Goal: Transaction & Acquisition: Purchase product/service

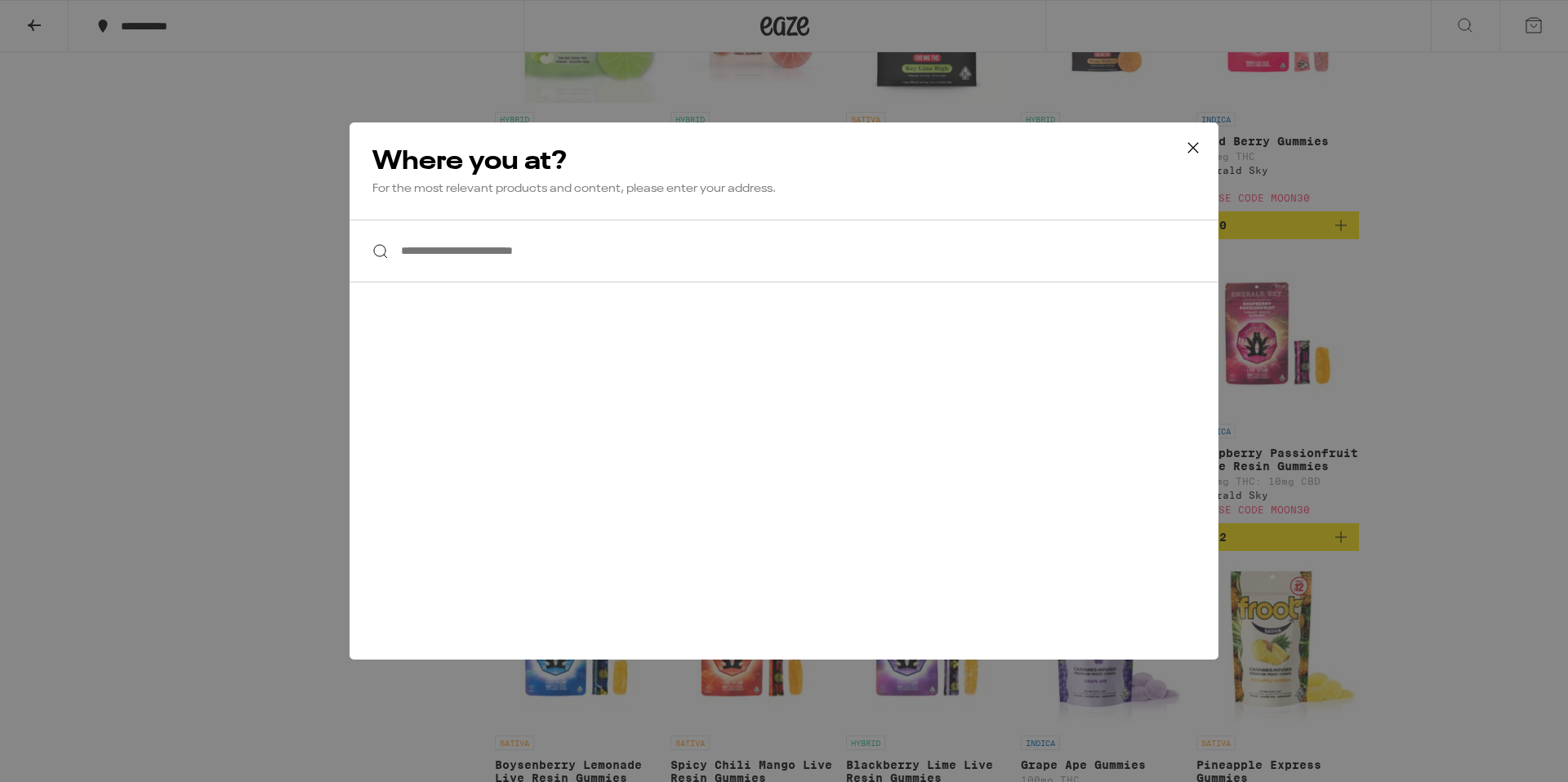
click at [1189, 151] on icon at bounding box center [1193, 148] width 10 height 10
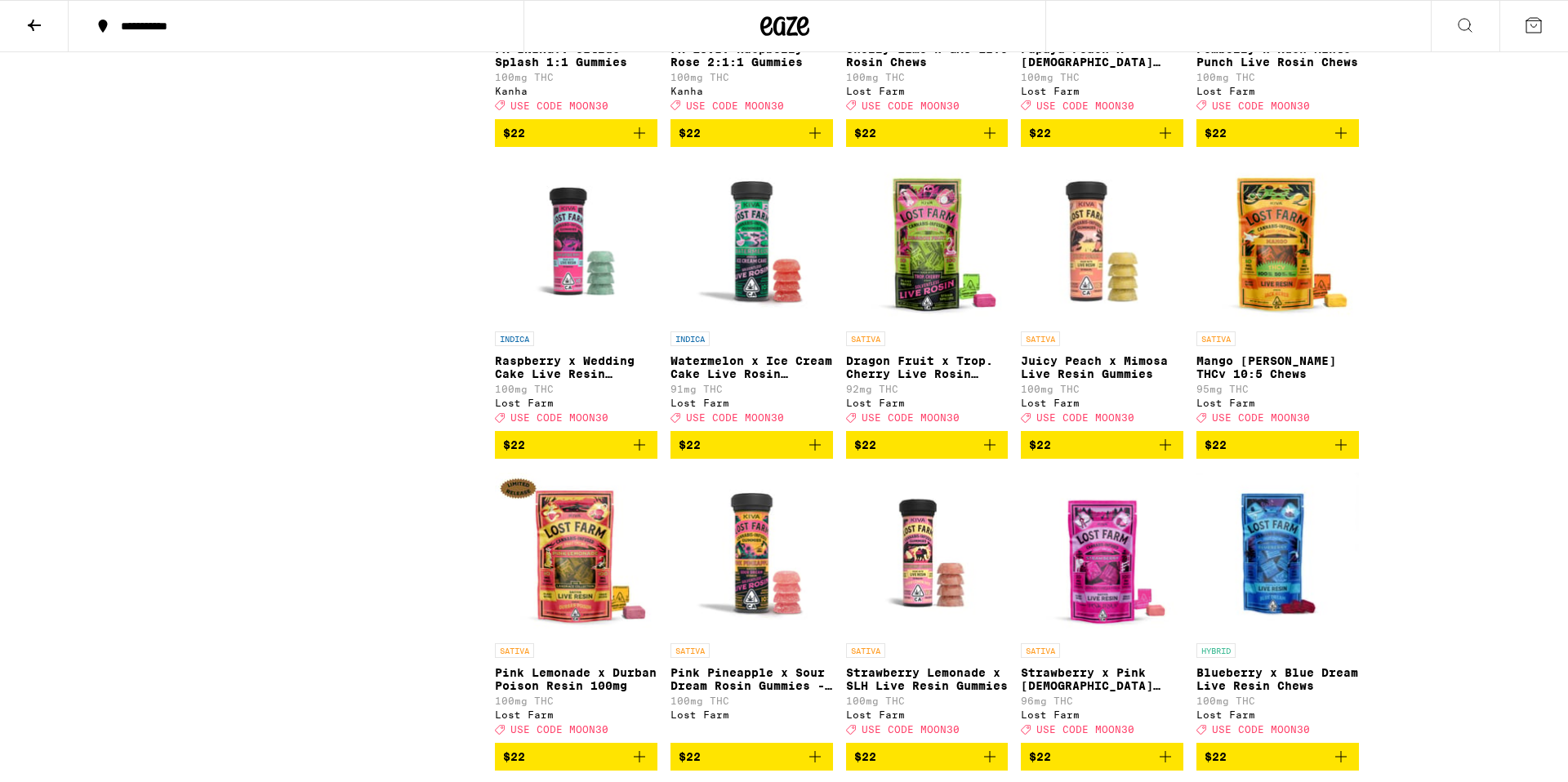
scroll to position [6874, 0]
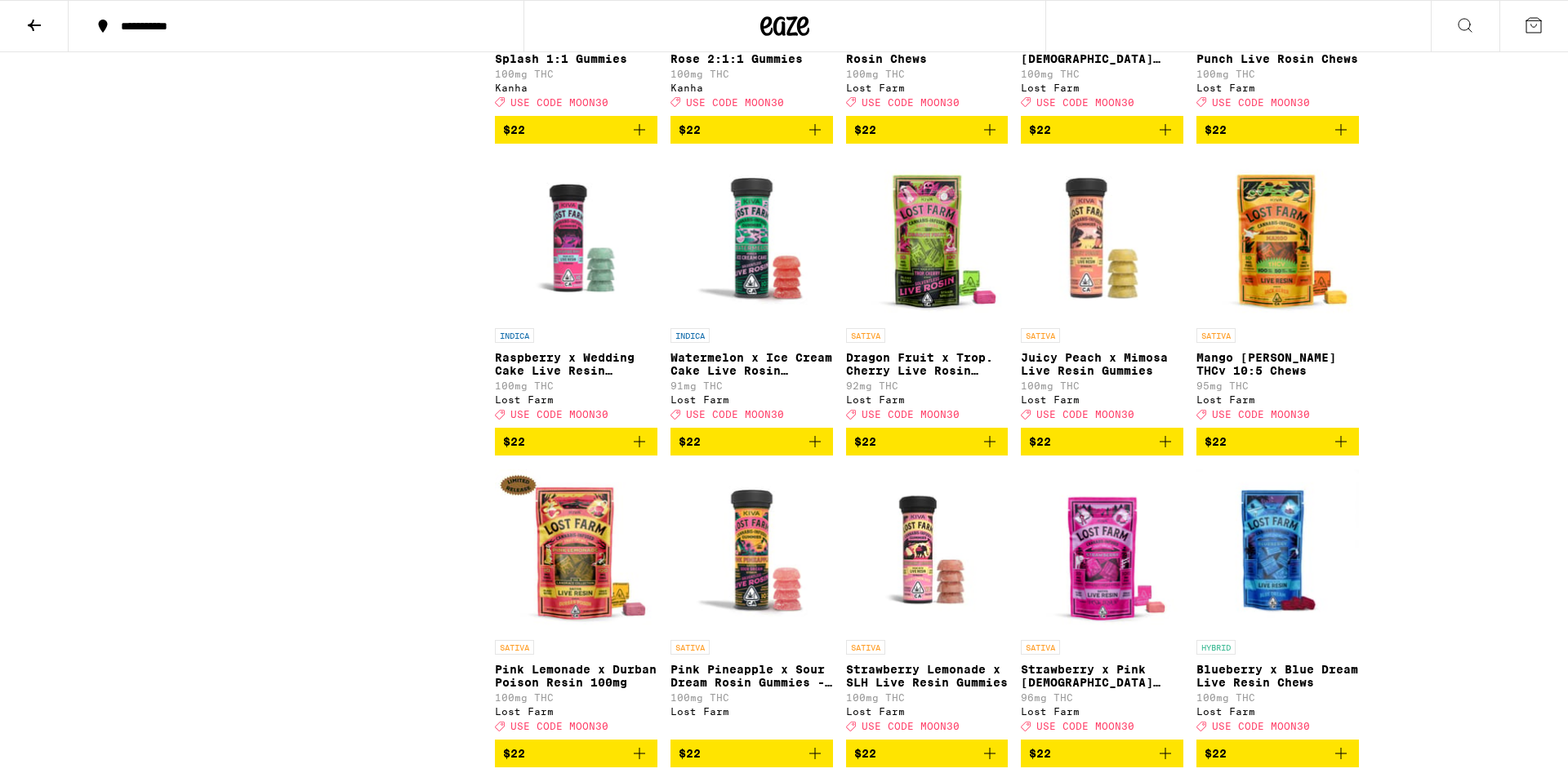
click at [992, 451] on icon "Add to bag" at bounding box center [989, 441] width 19 height 19
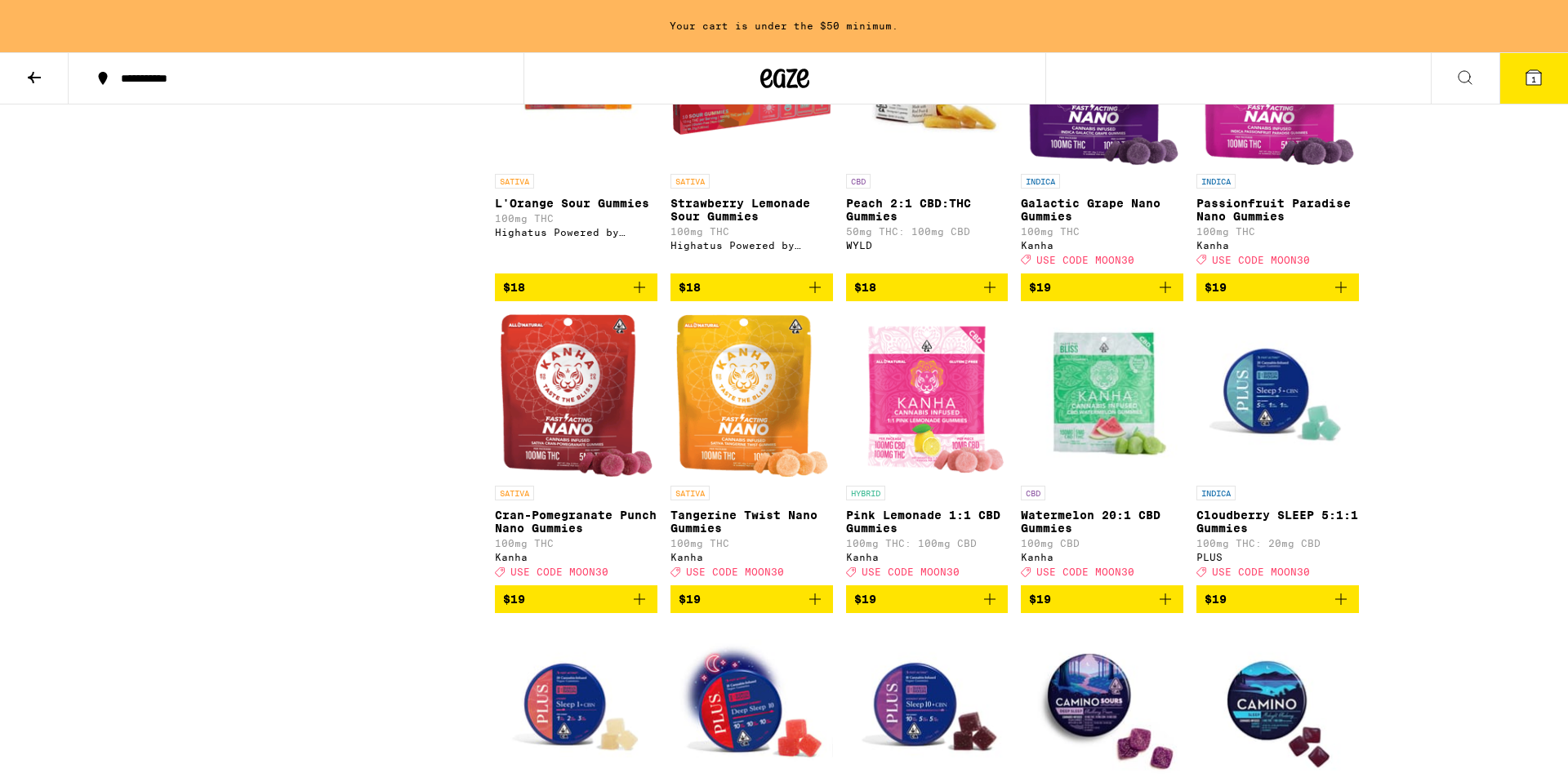
scroll to position [3693, 0]
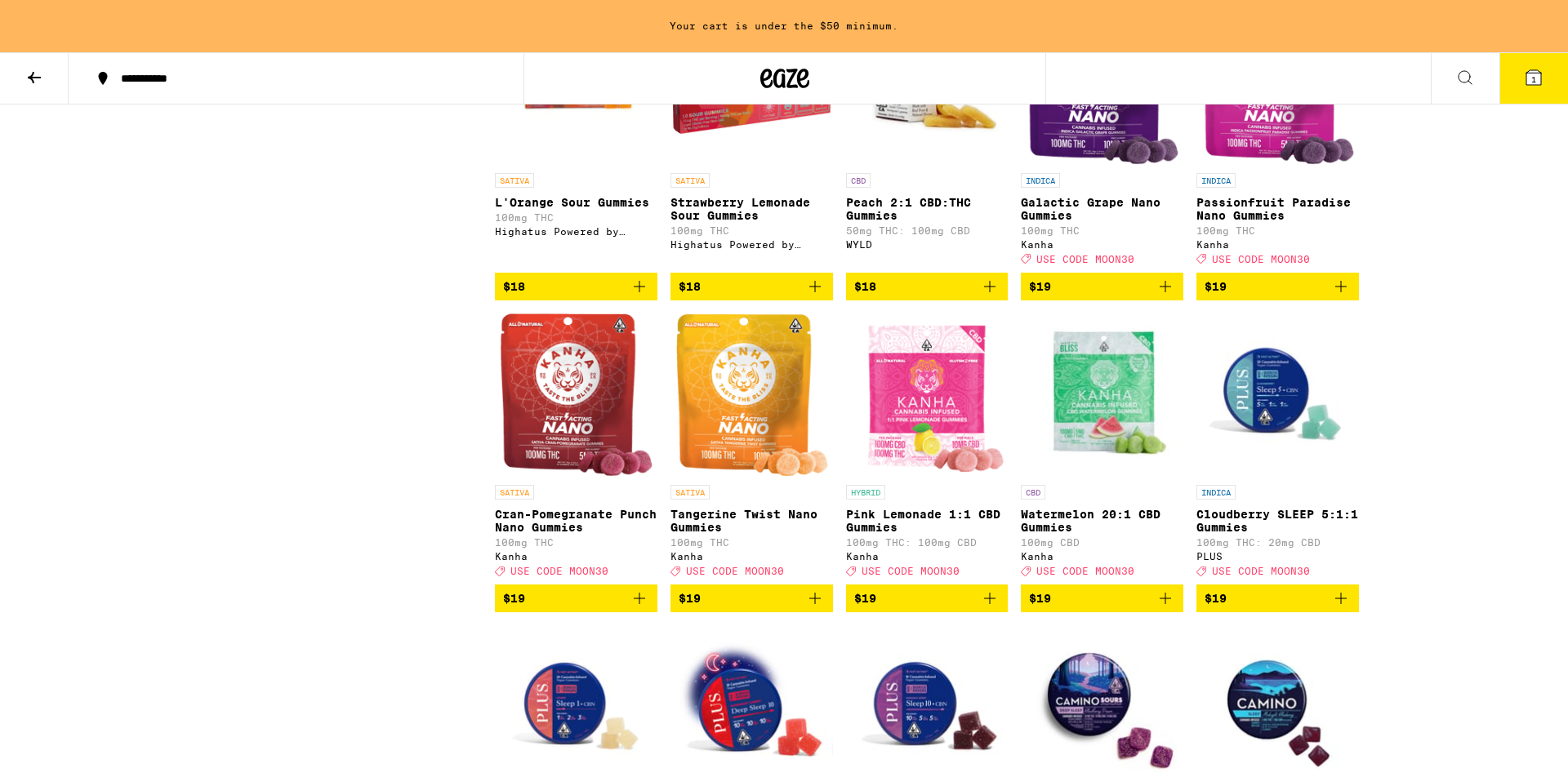
click at [1341, 292] on icon "Add to bag" at bounding box center [1341, 287] width 12 height 12
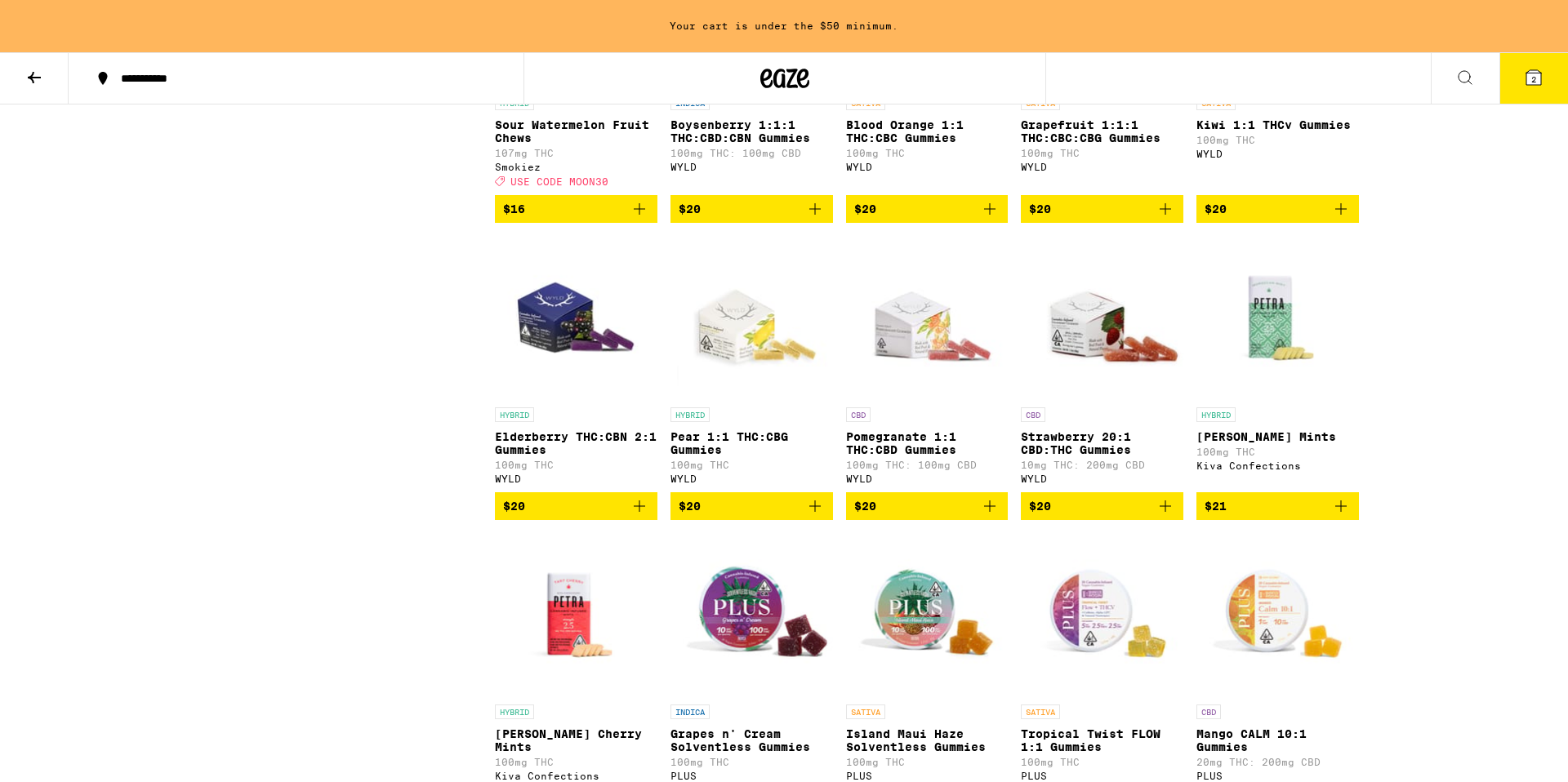
scroll to position [5716, 0]
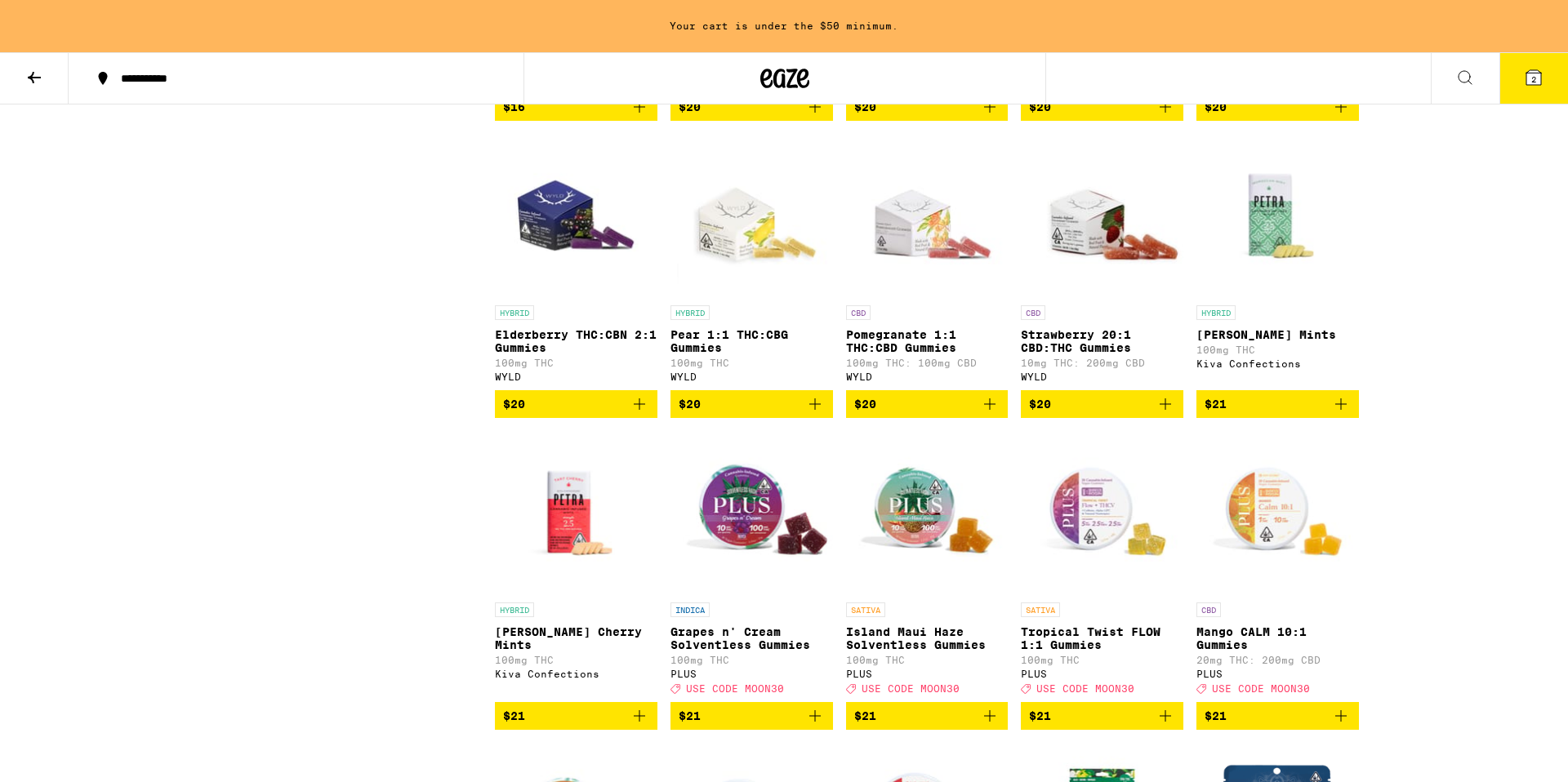
click at [1342, 414] on icon "Add to bag" at bounding box center [1340, 404] width 19 height 19
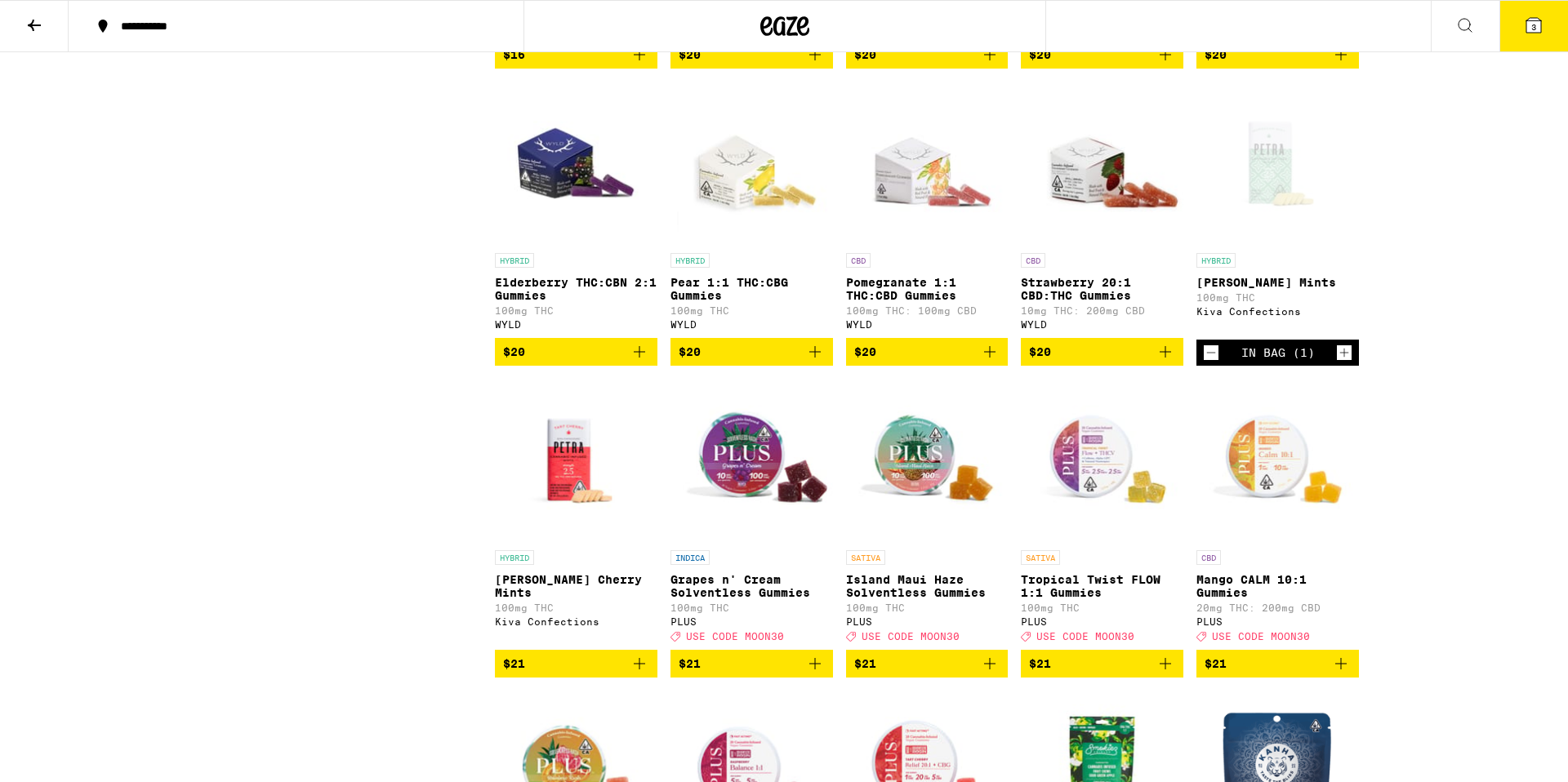
scroll to position [5663, 0]
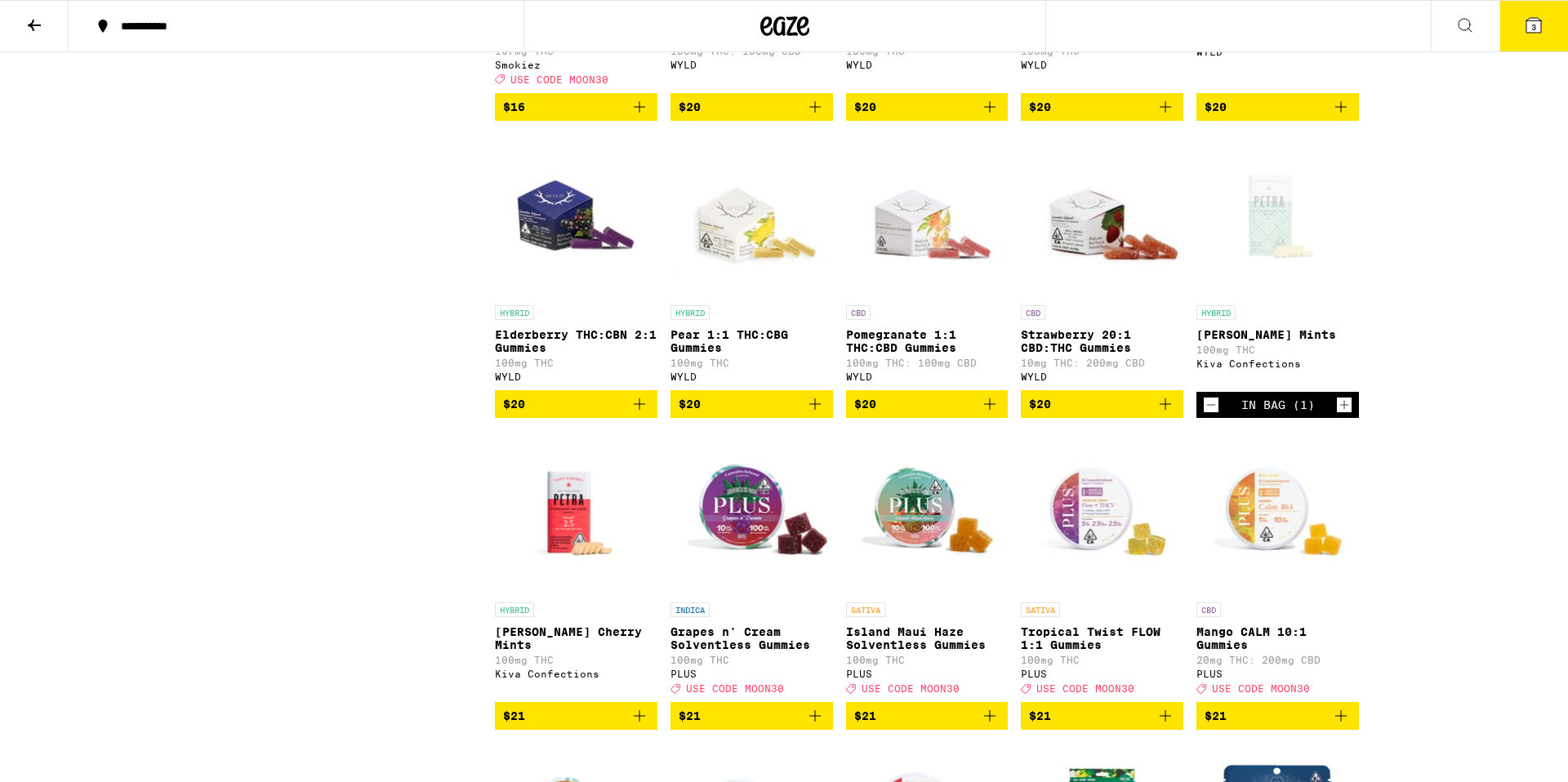
click at [1537, 39] on button "3" at bounding box center [1534, 26] width 69 height 50
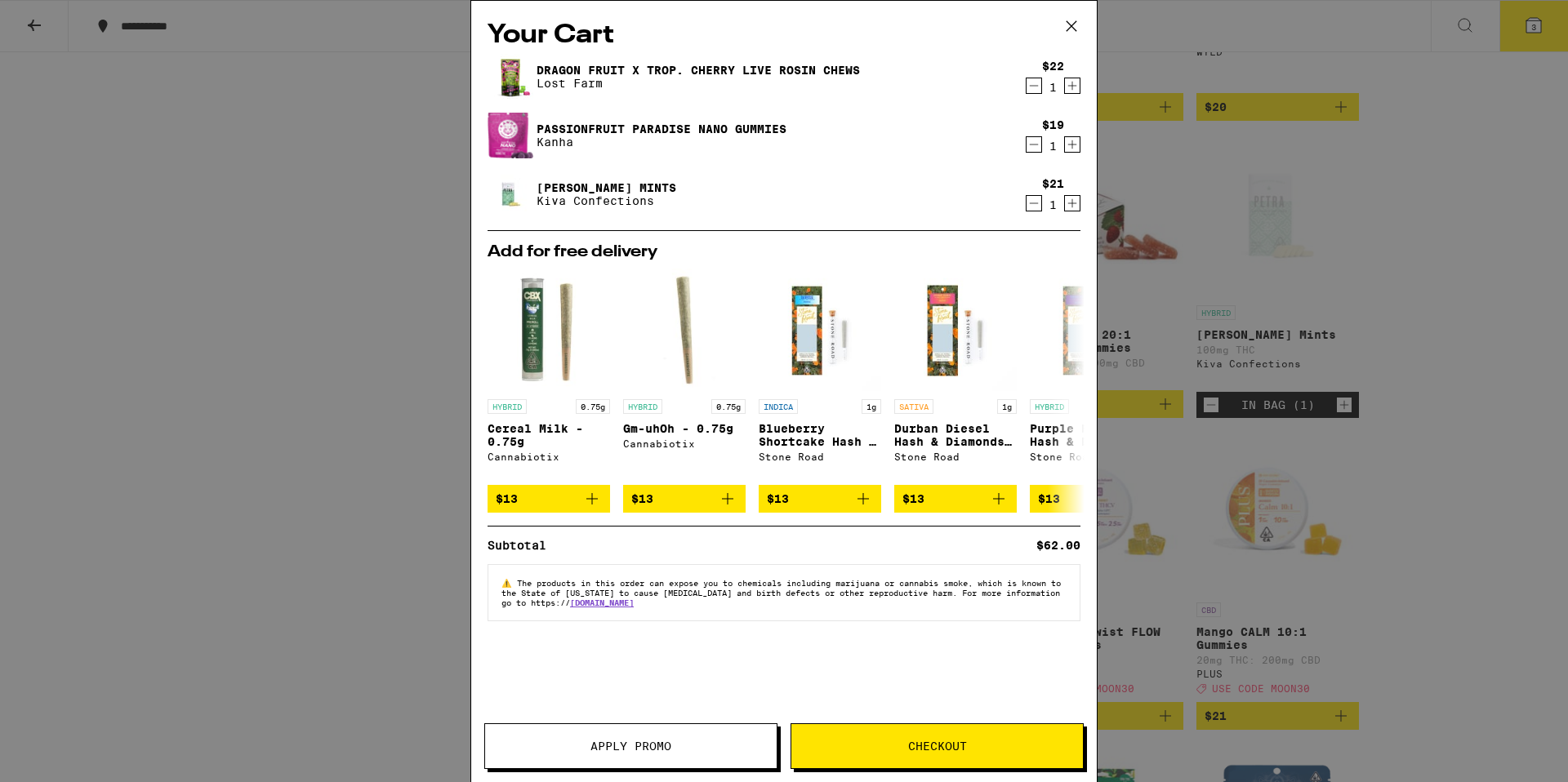
click at [626, 741] on span "Apply Promo" at bounding box center [631, 747] width 81 height 12
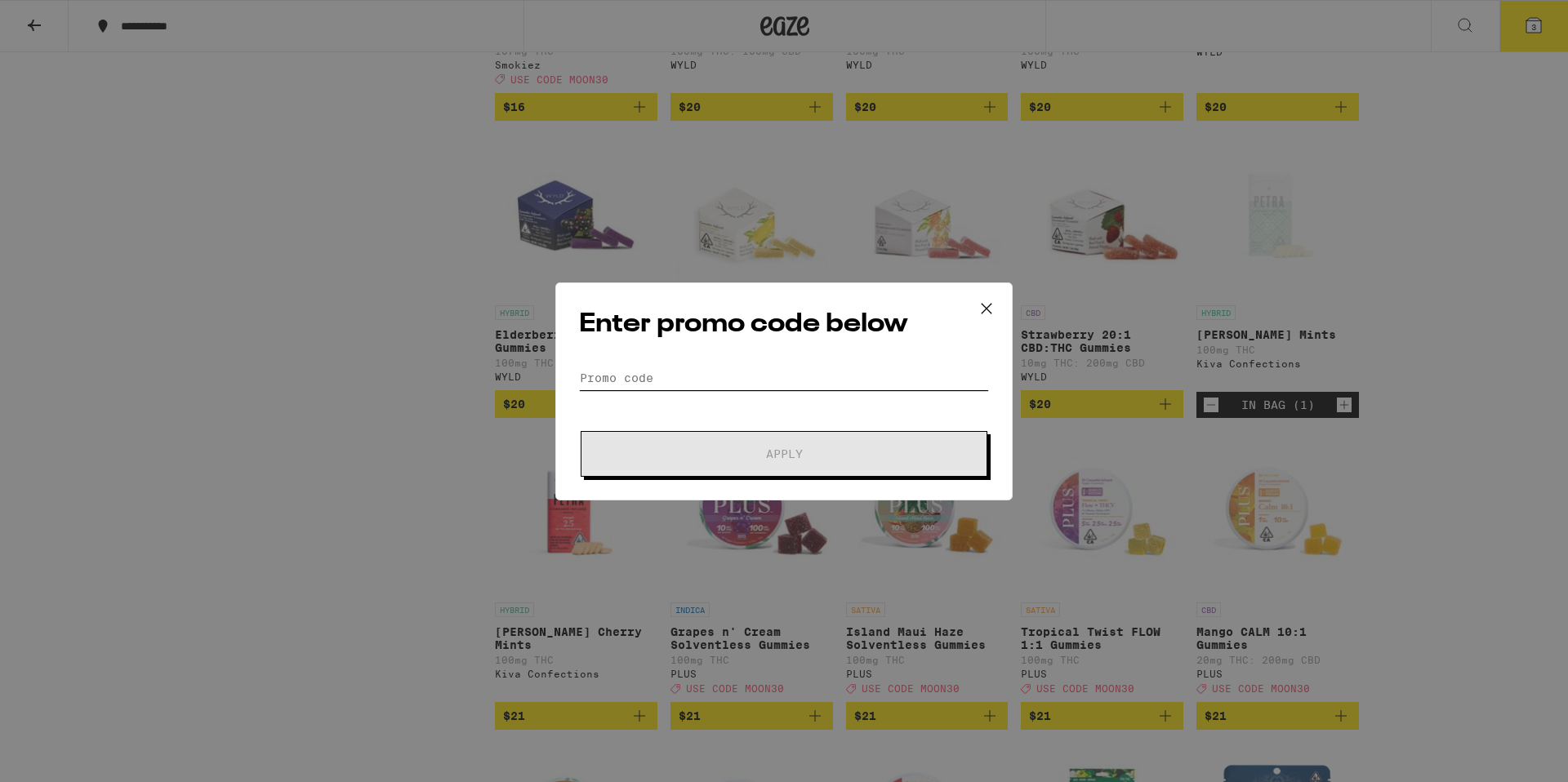
click at [783, 373] on input "Promo Code" at bounding box center [784, 378] width 410 height 24
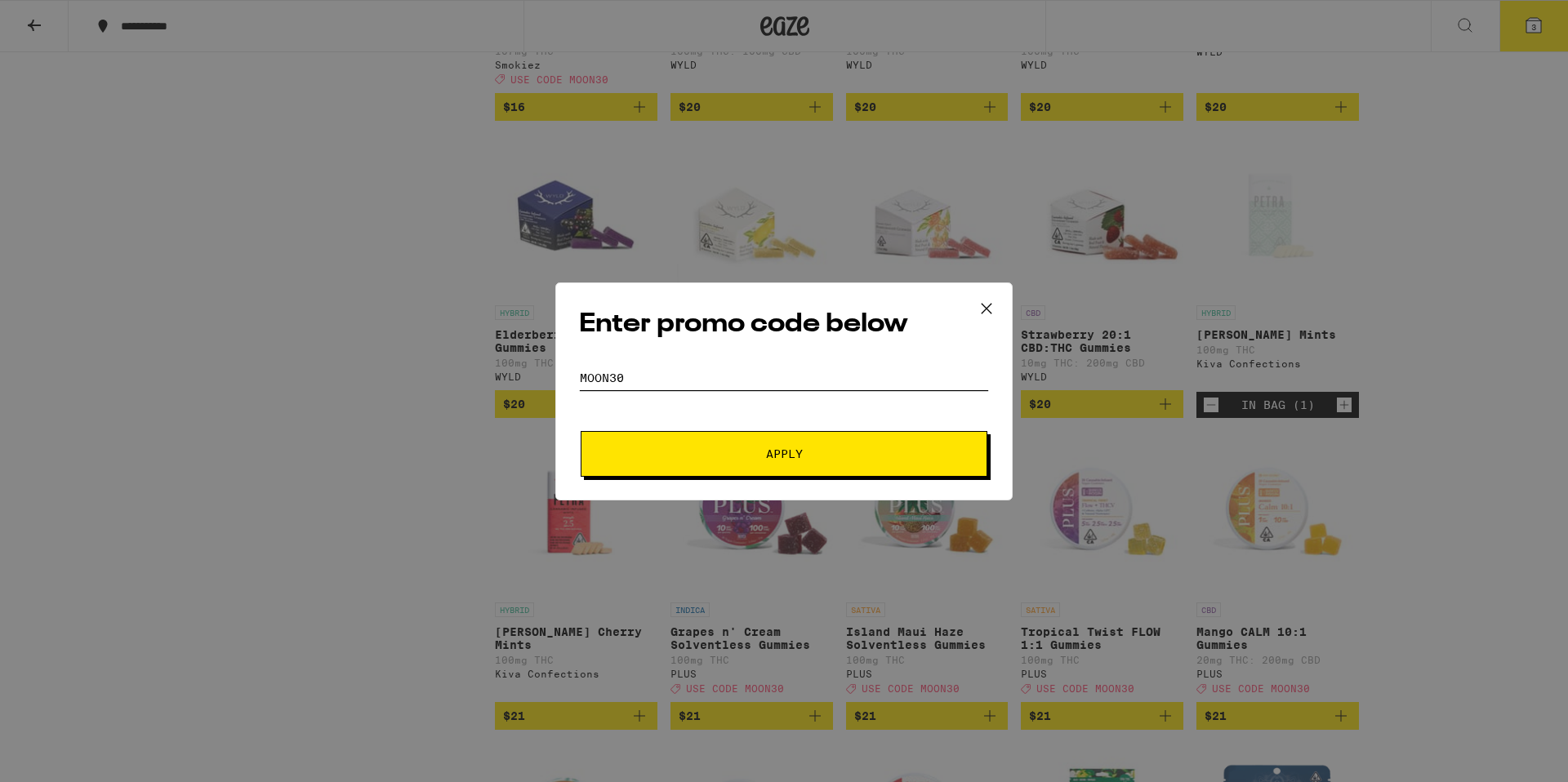
scroll to position [5662, 0]
type input "Moon30"
click at [838, 451] on span "Apply" at bounding box center [784, 454] width 294 height 12
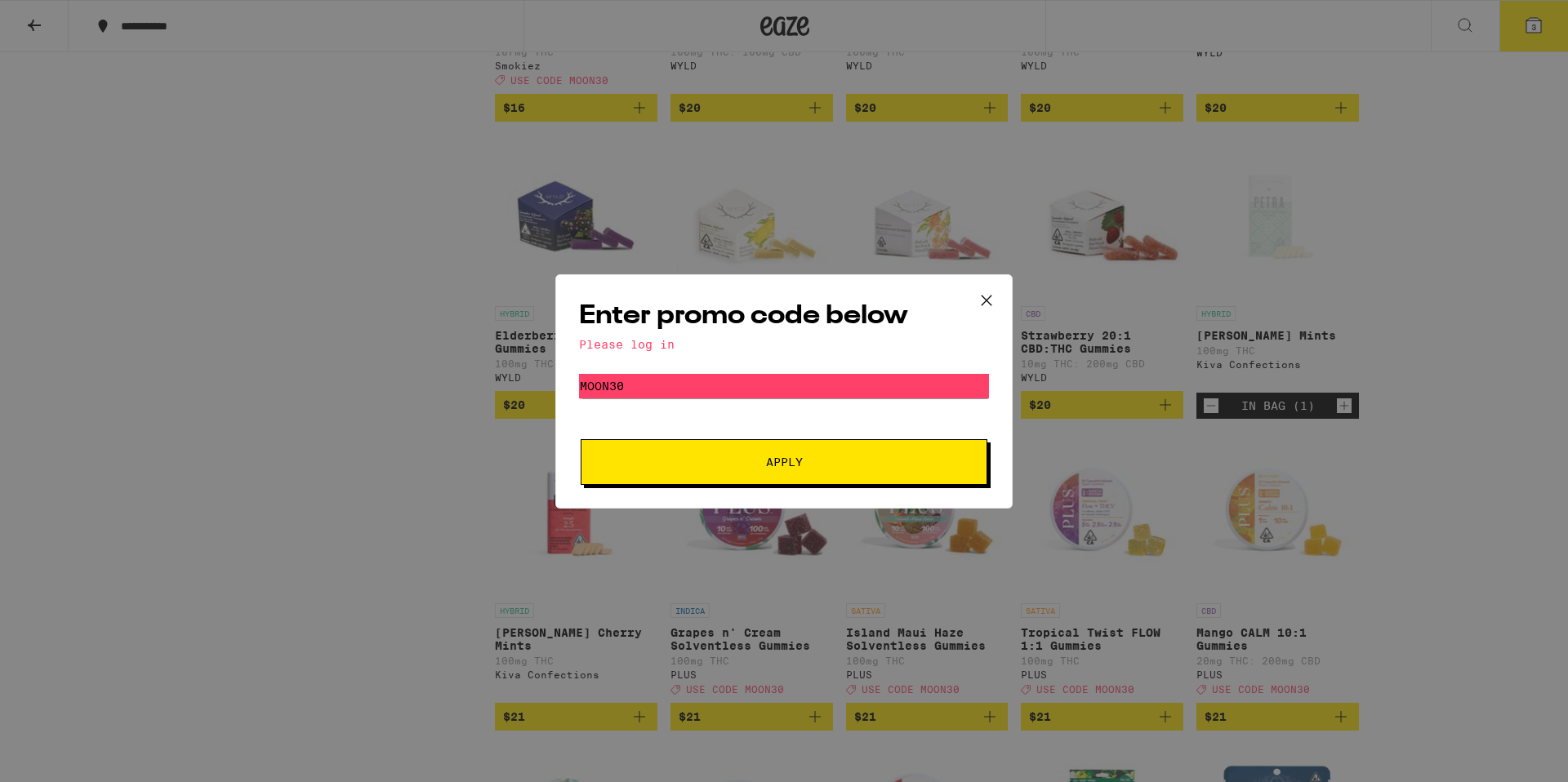
click at [630, 339] on div "Please log in" at bounding box center [784, 345] width 410 height 13
click at [632, 341] on div "Please log in" at bounding box center [784, 345] width 410 height 13
click at [622, 385] on input "Moon30" at bounding box center [784, 386] width 410 height 24
drag, startPoint x: 818, startPoint y: 472, endPoint x: 810, endPoint y: 462, distance: 12.8
click at [813, 466] on button "Apply" at bounding box center [784, 462] width 407 height 46
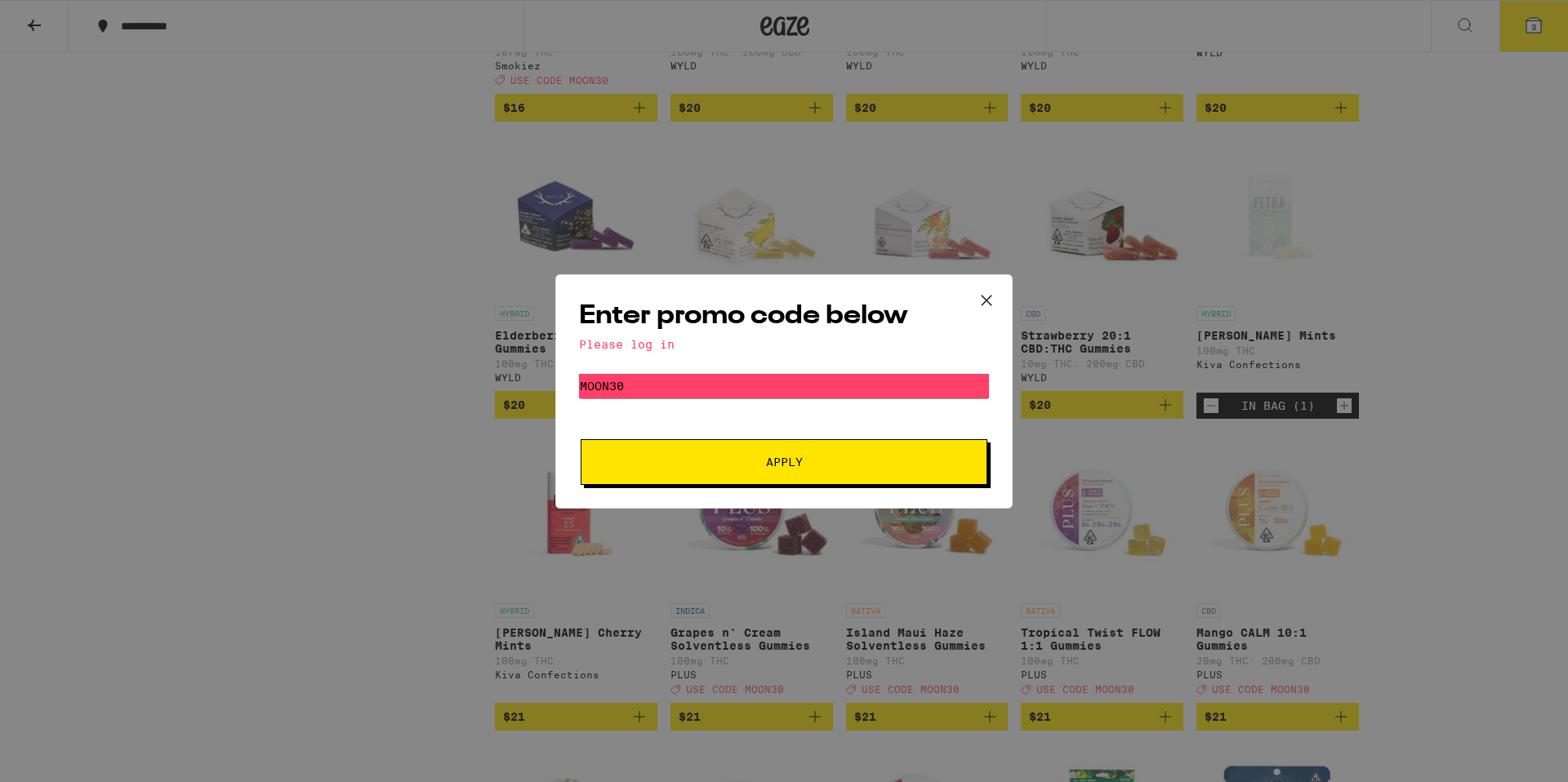
click at [983, 301] on icon at bounding box center [987, 300] width 10 height 10
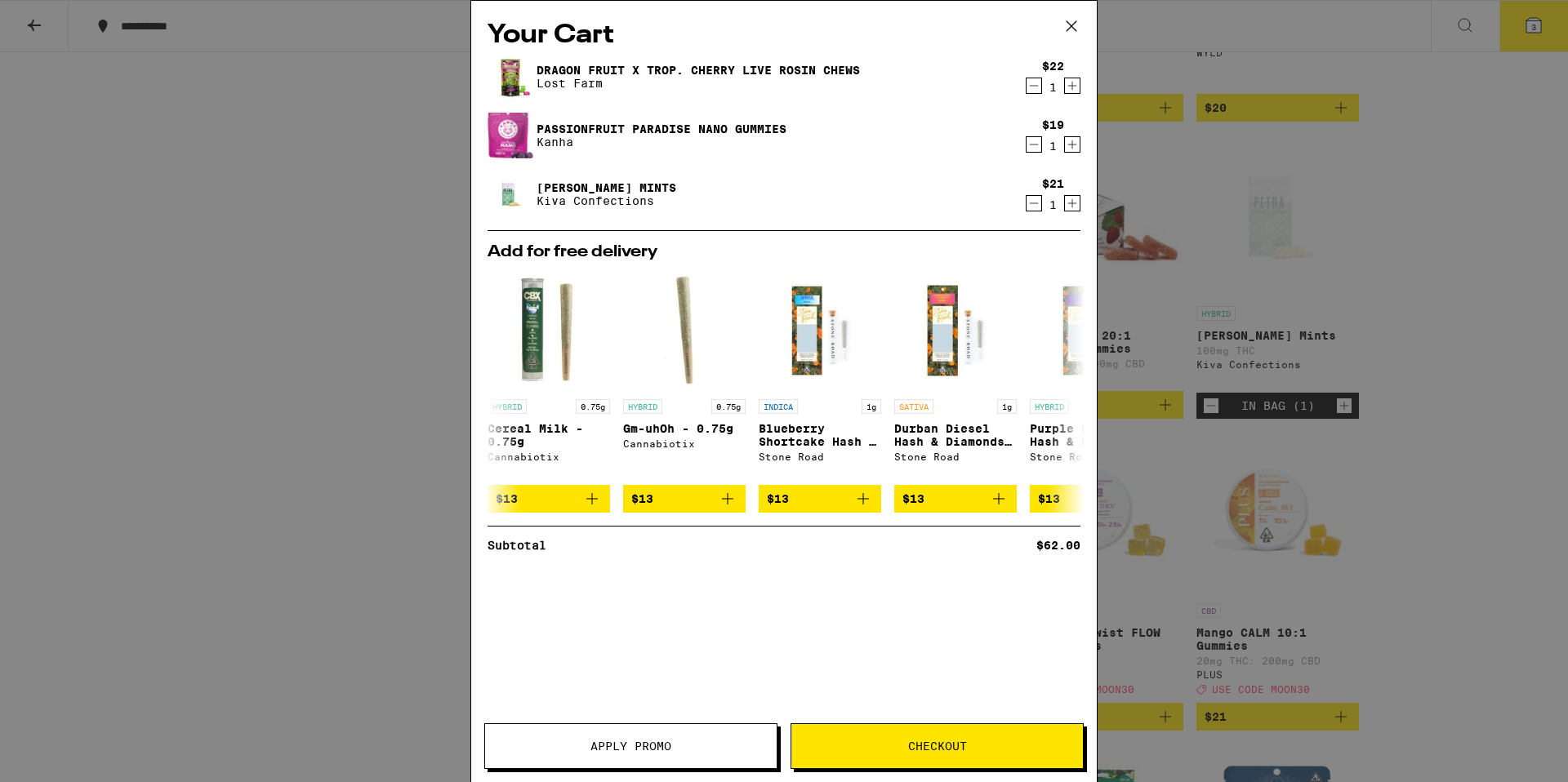
scroll to position [5663, 0]
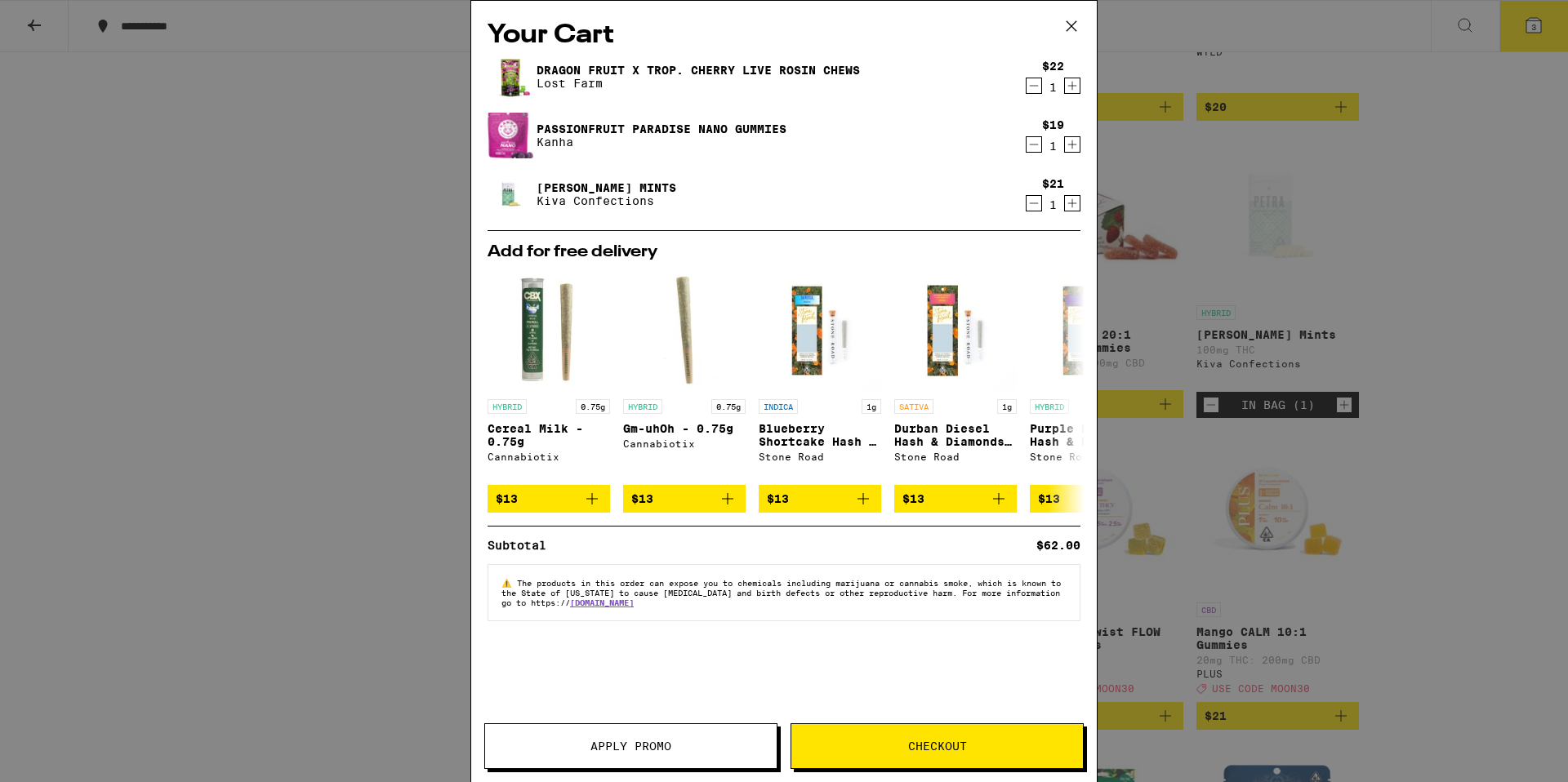
click at [1236, 75] on div "Your Cart Dragon Fruit x Trop. Cherry Live Rosin Chews Lost Farm $22 1 Passionf…" at bounding box center [784, 391] width 1568 height 782
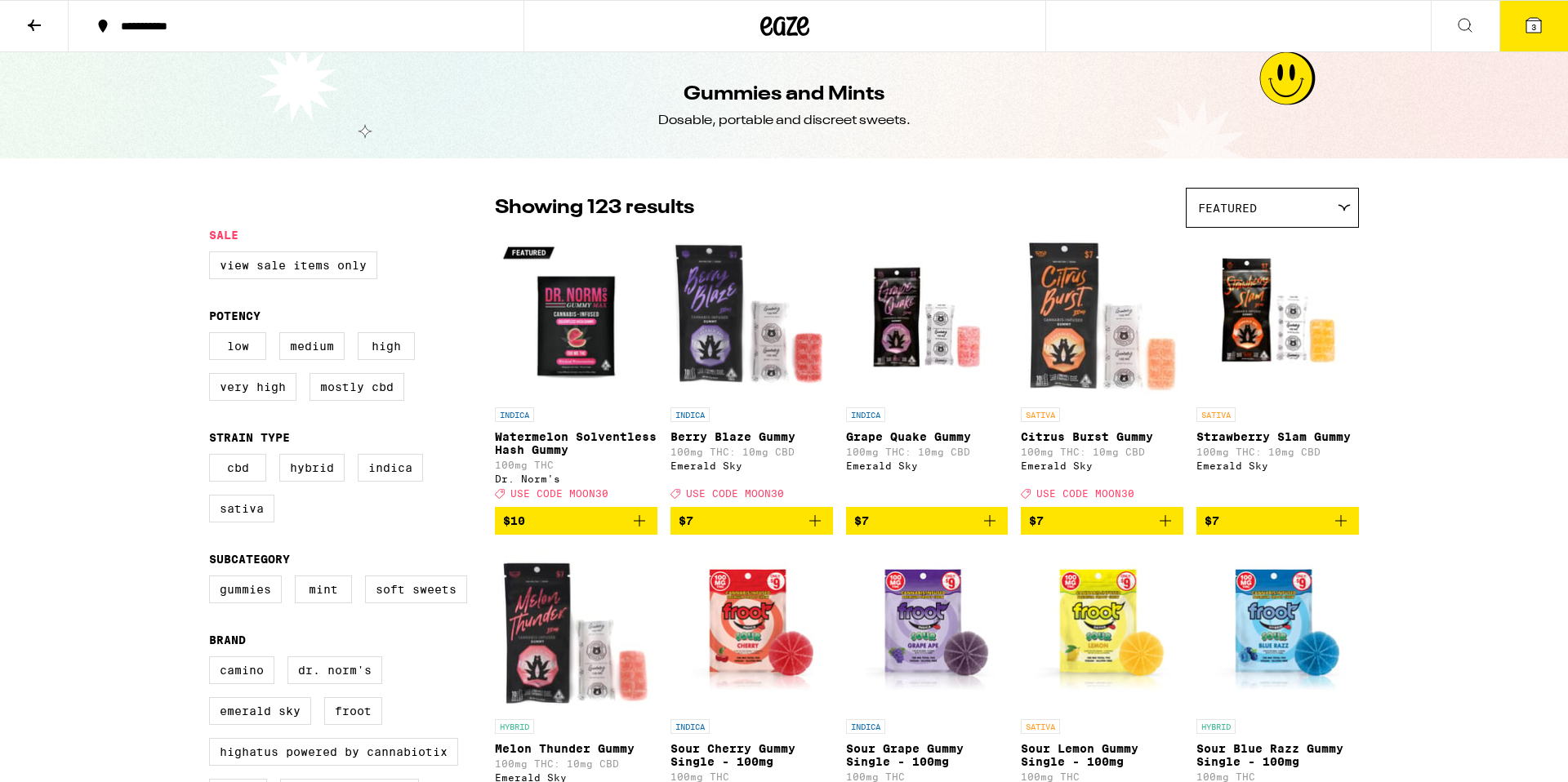
click at [34, 24] on icon at bounding box center [34, 25] width 13 height 12
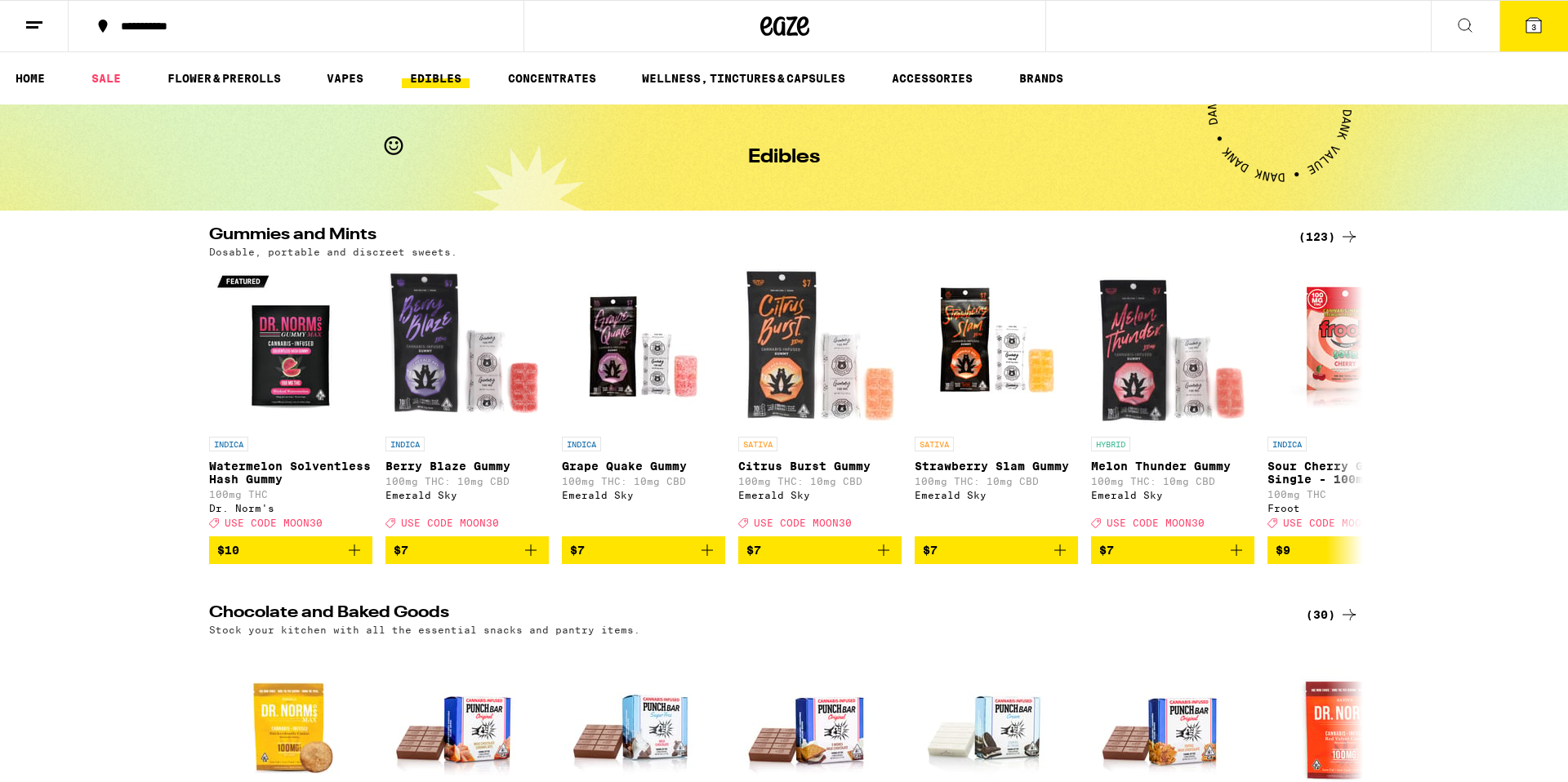
click at [31, 22] on line at bounding box center [34, 22] width 16 height 0
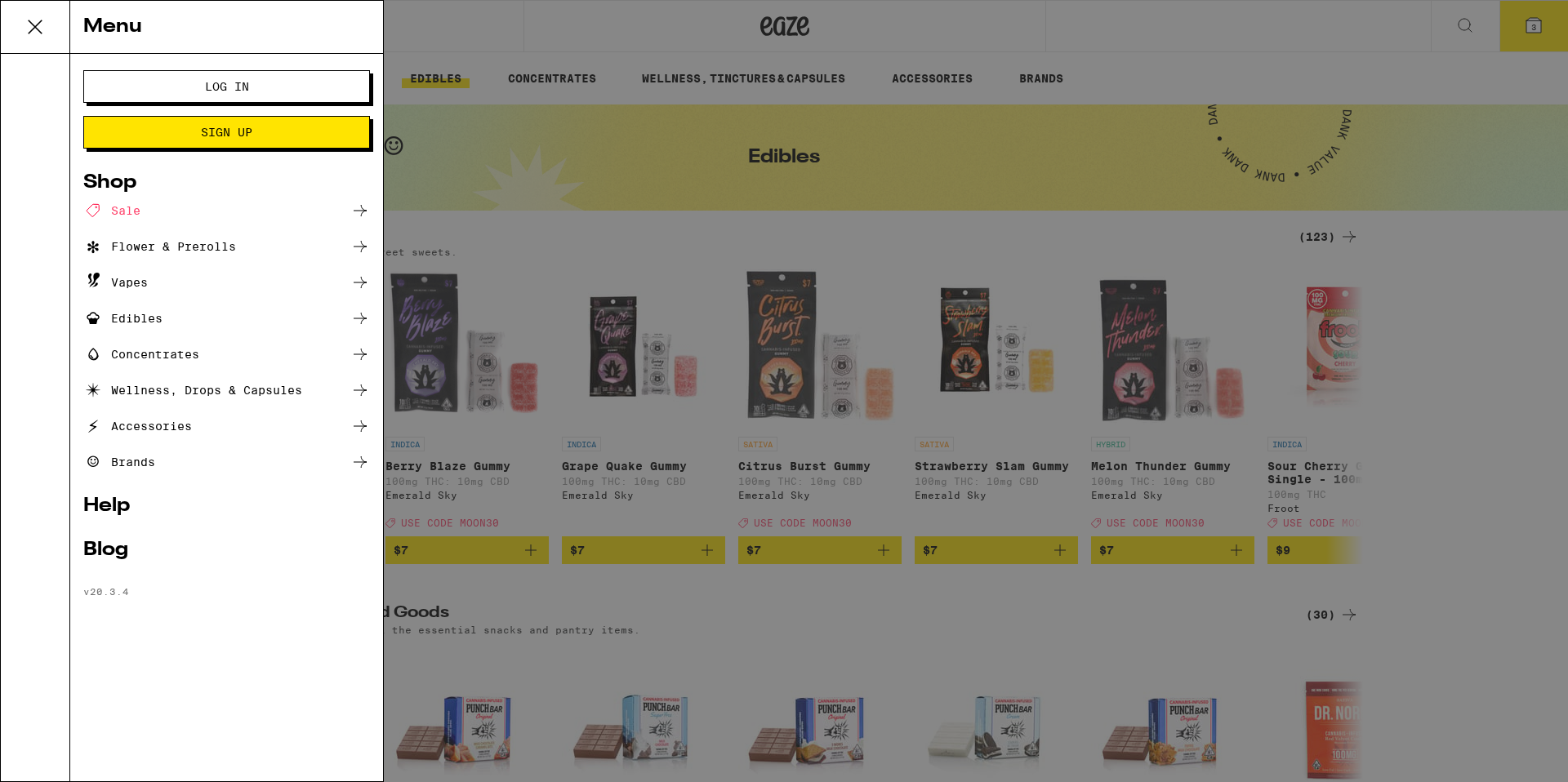
click at [226, 87] on span "Log In" at bounding box center [227, 86] width 44 height 12
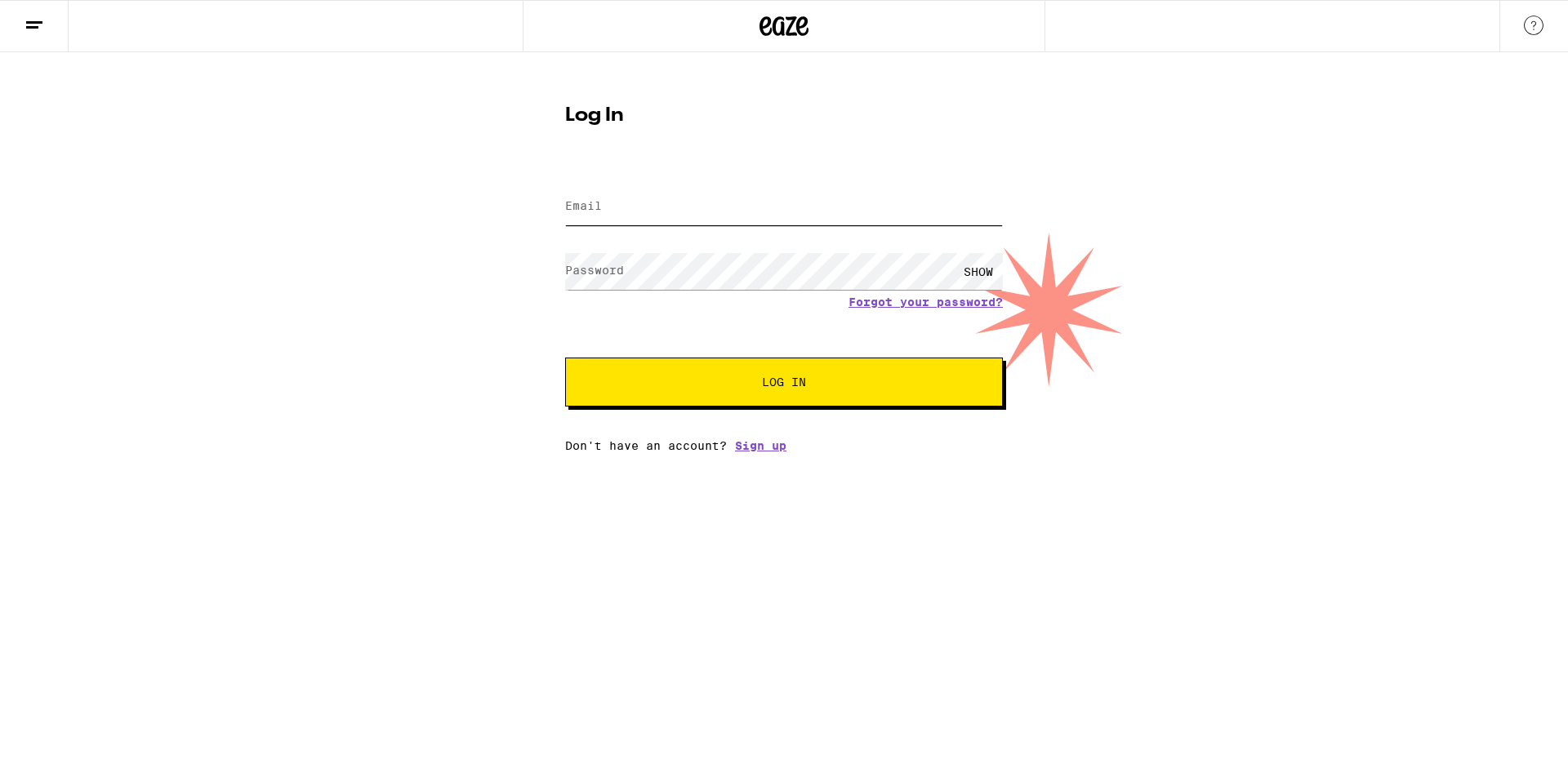
click at [825, 221] on input "Email" at bounding box center [784, 207] width 438 height 37
type input "[EMAIL_ADDRESS][DOMAIN_NAME]"
click at [735, 382] on span "Log In" at bounding box center [784, 383] width 305 height 12
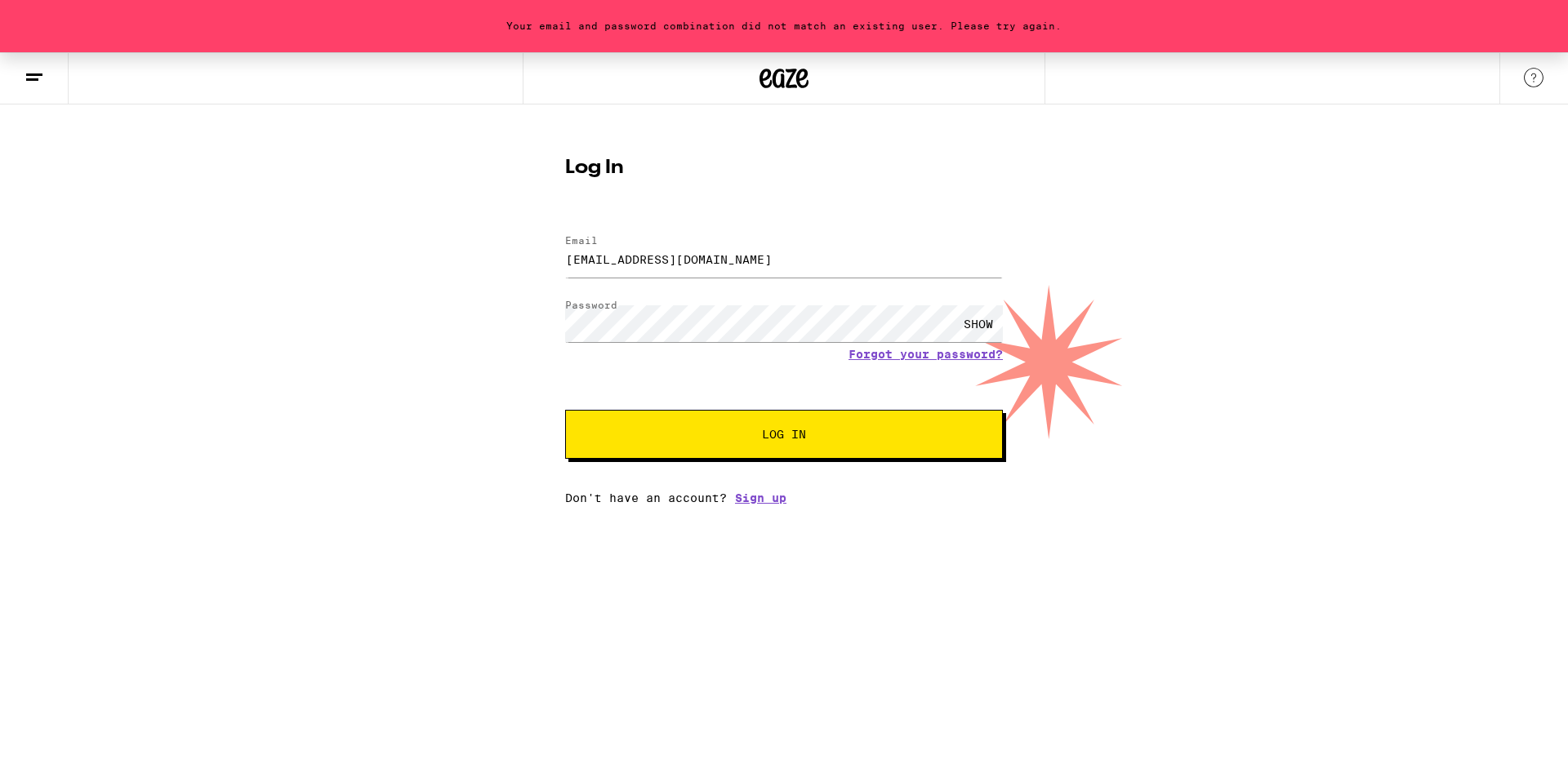
click at [980, 324] on div "SHOW" at bounding box center [978, 324] width 49 height 37
click at [565, 410] on button "Log In" at bounding box center [784, 435] width 438 height 49
click at [875, 355] on link "Forgot your password?" at bounding box center [925, 355] width 154 height 13
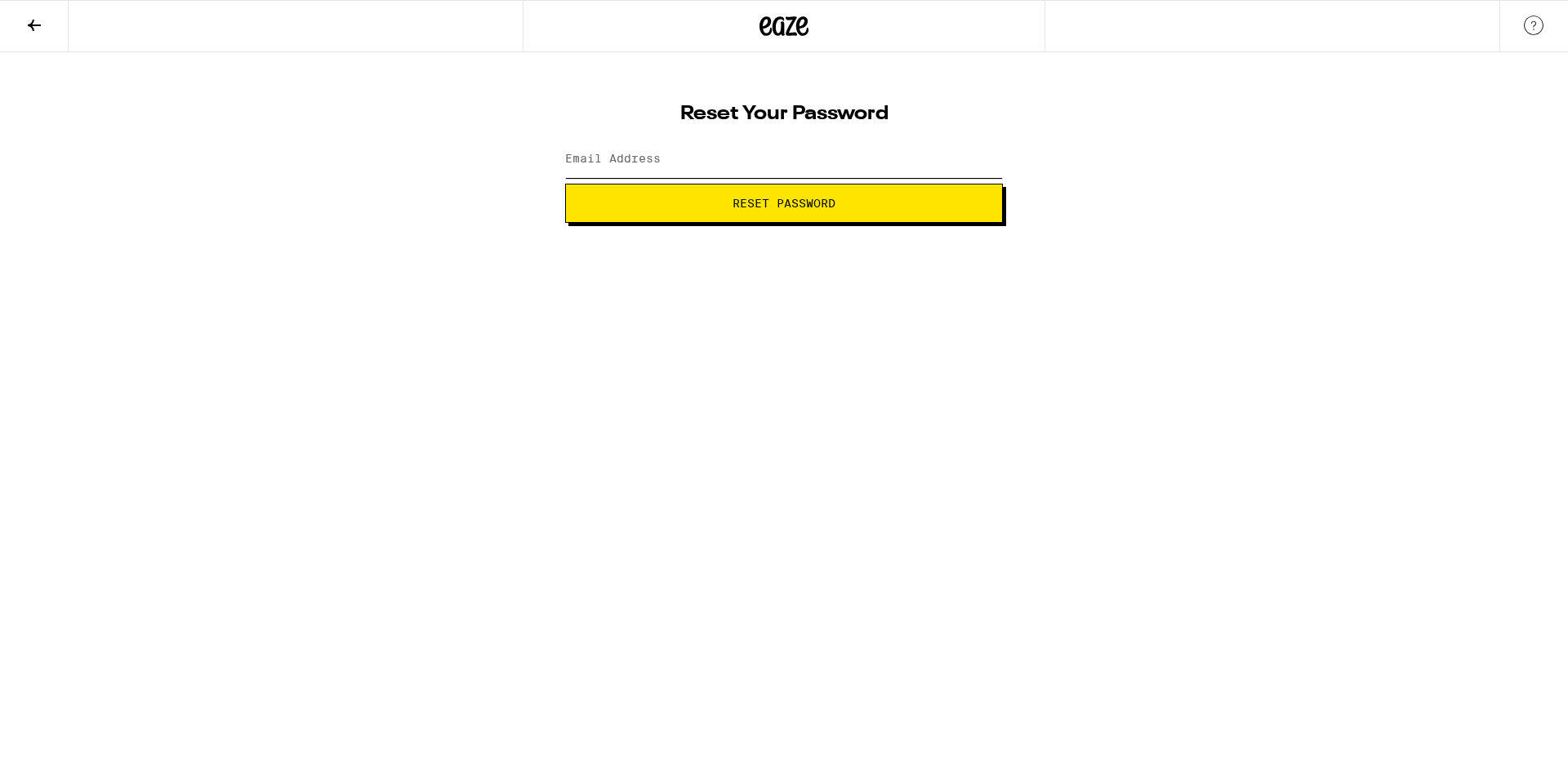
click at [674, 162] on input "Email Address" at bounding box center [784, 159] width 438 height 37
type input "[EMAIL_ADDRESS][DOMAIN_NAME]"
click at [710, 206] on span "Reset Password" at bounding box center [784, 204] width 410 height 12
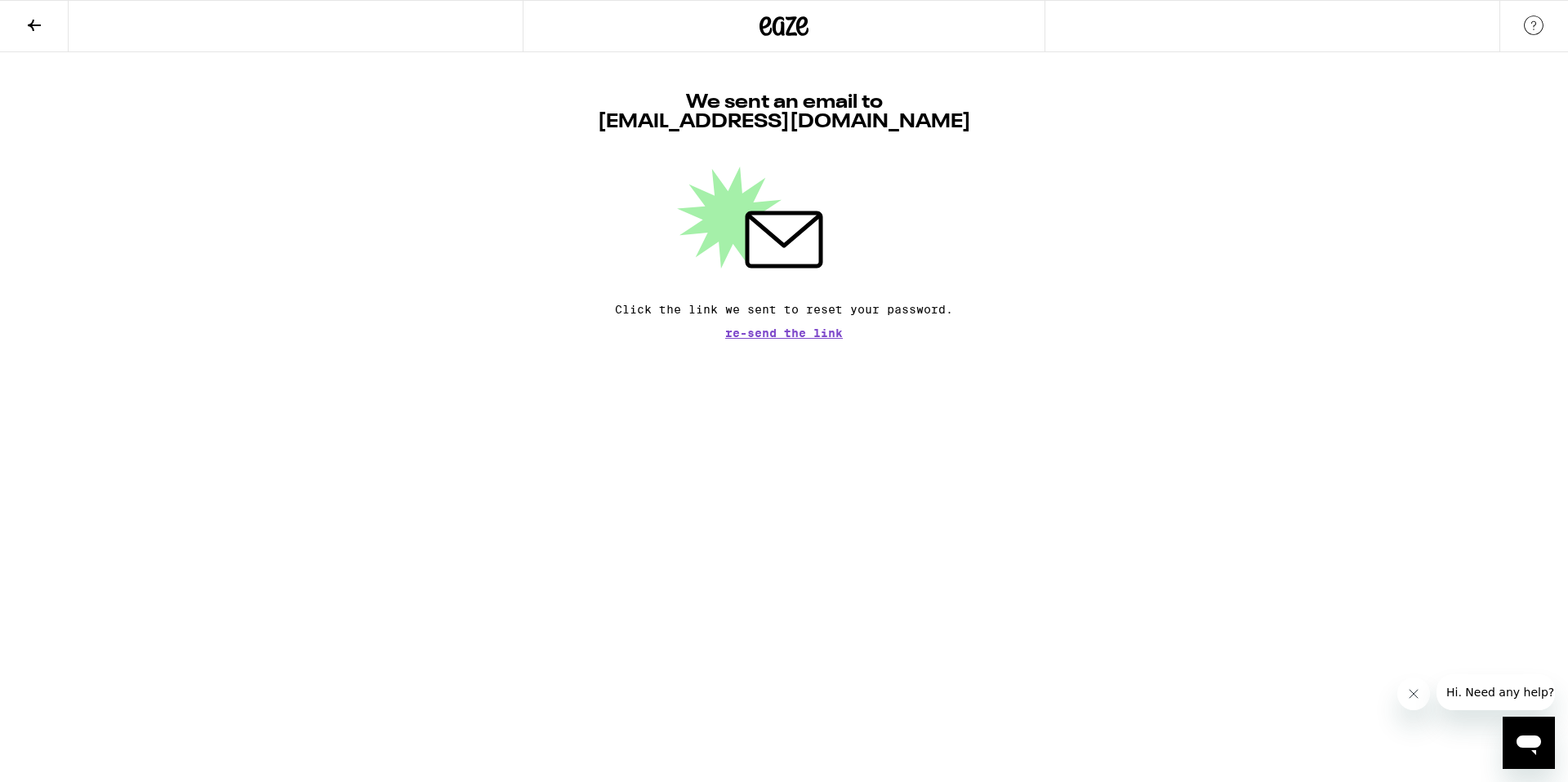
click at [23, 21] on button at bounding box center [34, 26] width 69 height 51
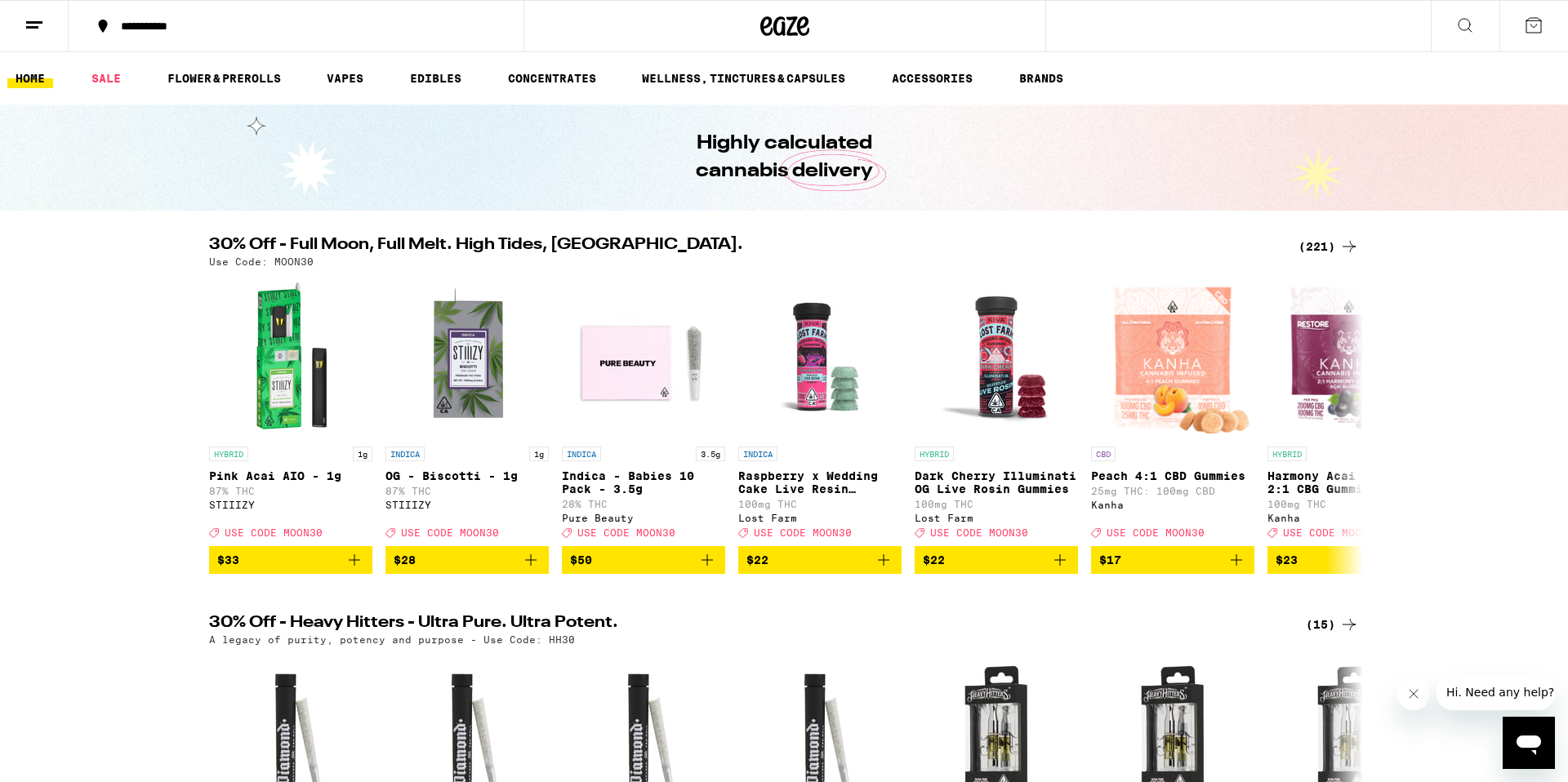
click at [31, 27] on line at bounding box center [32, 27] width 13 height 0
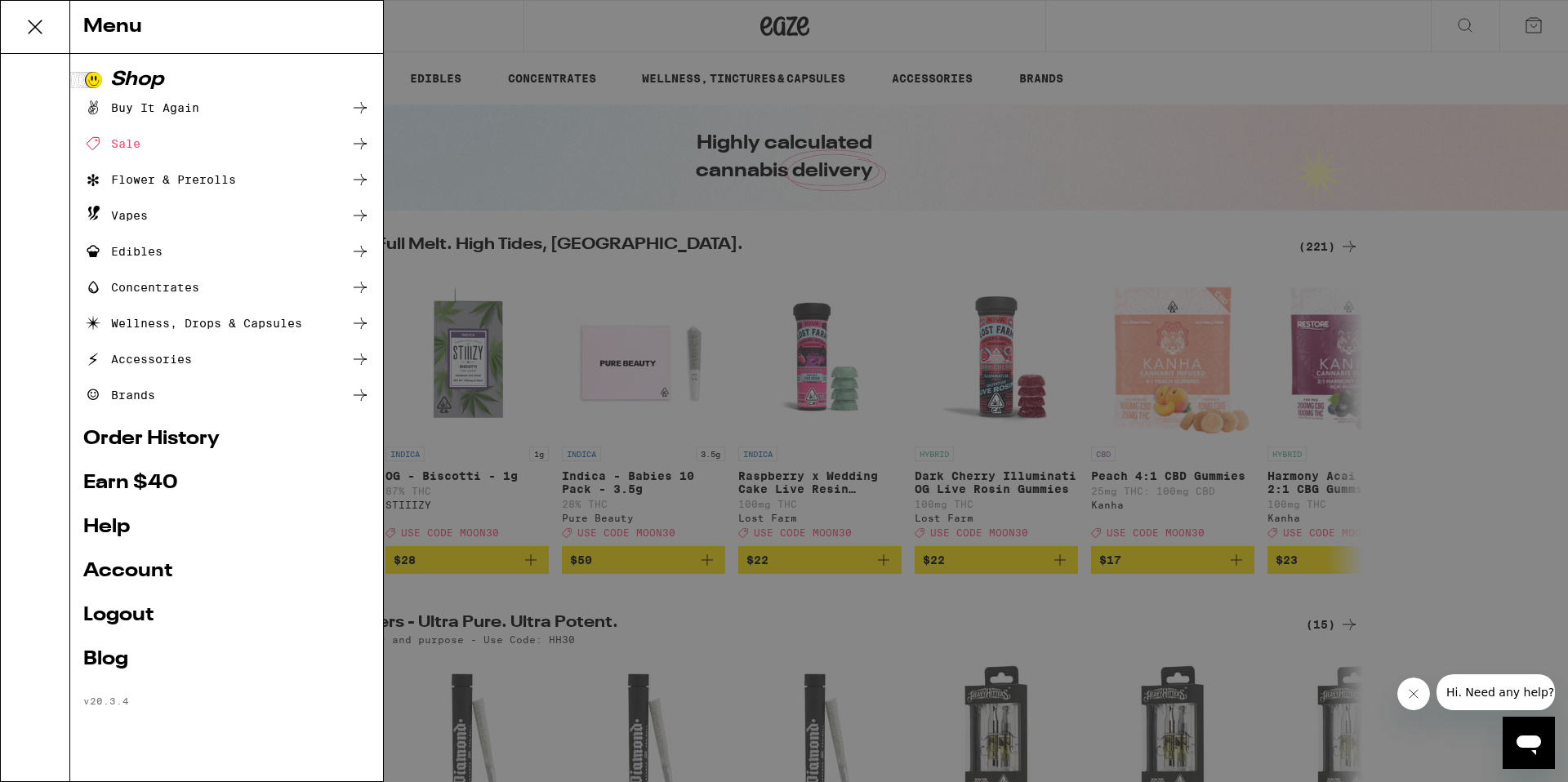
click at [131, 555] on ul "Shop Buy It Again Sale Flower & Prerolls Vapes Edibles Concentrates Wellness, D…" at bounding box center [227, 388] width 287 height 637
click at [130, 571] on link "Account" at bounding box center [227, 571] width 287 height 19
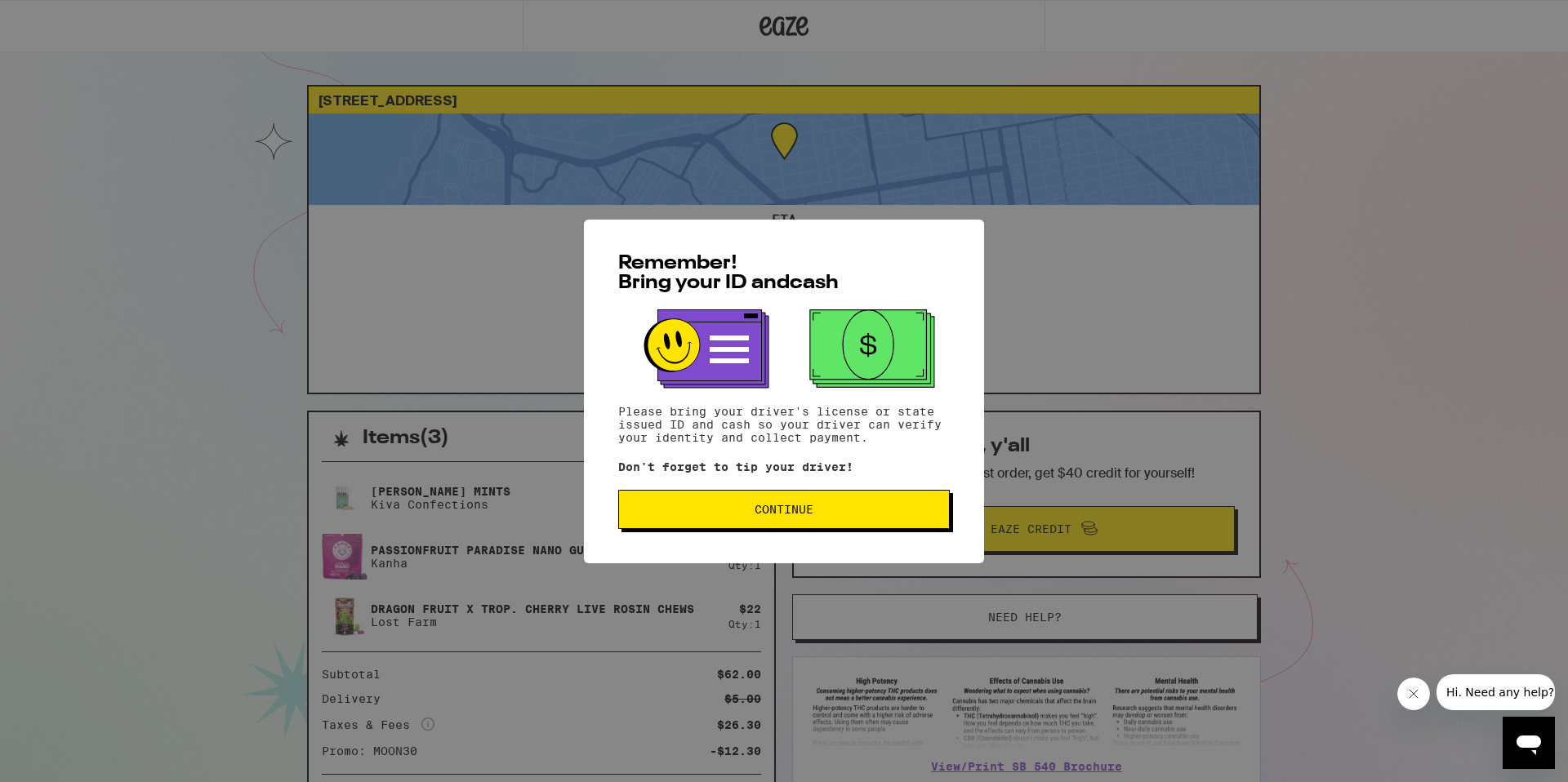
click at [807, 508] on span "Continue" at bounding box center [784, 509] width 59 height 12
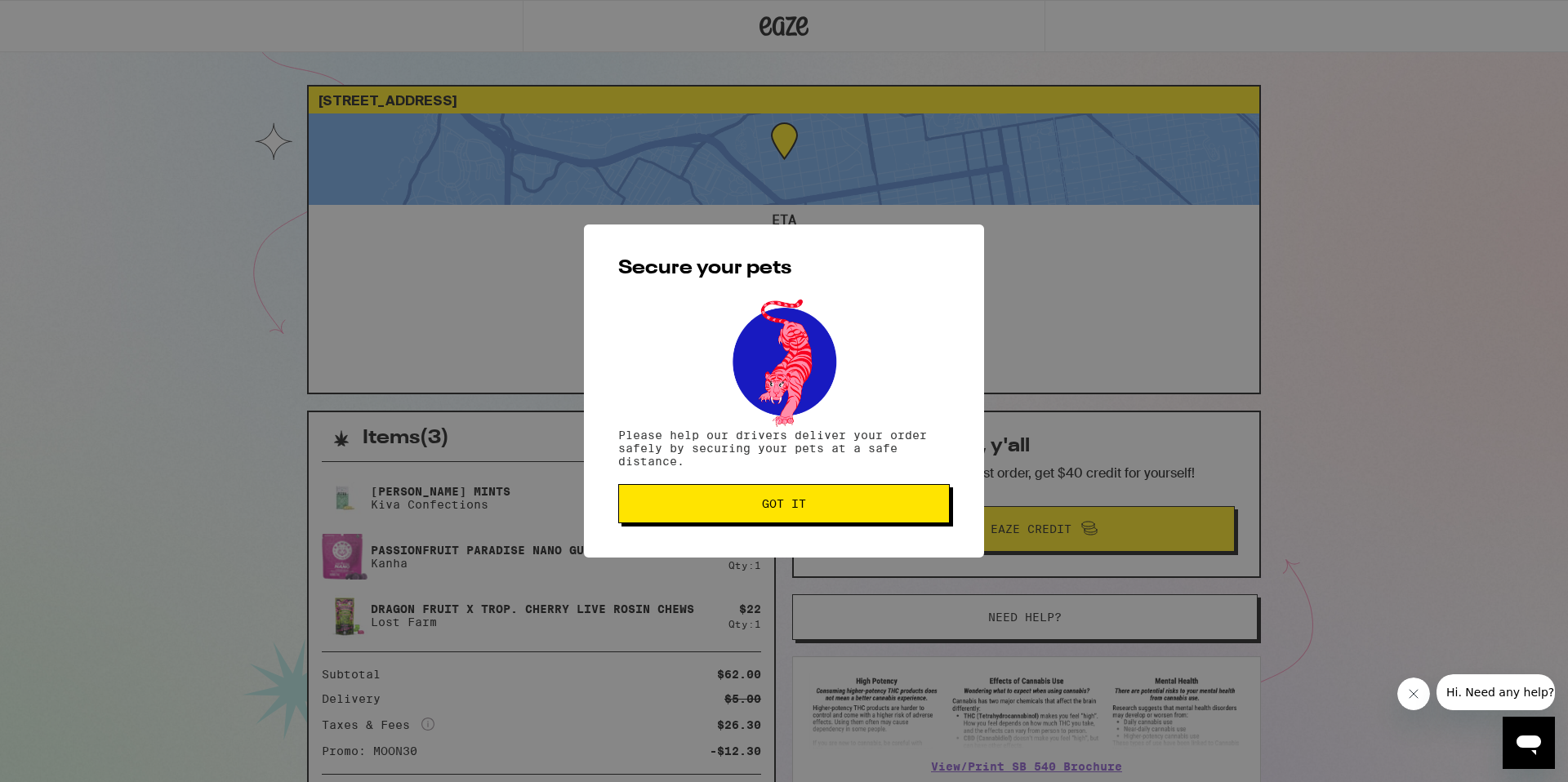
click at [793, 515] on button "Got it" at bounding box center [784, 503] width 331 height 39
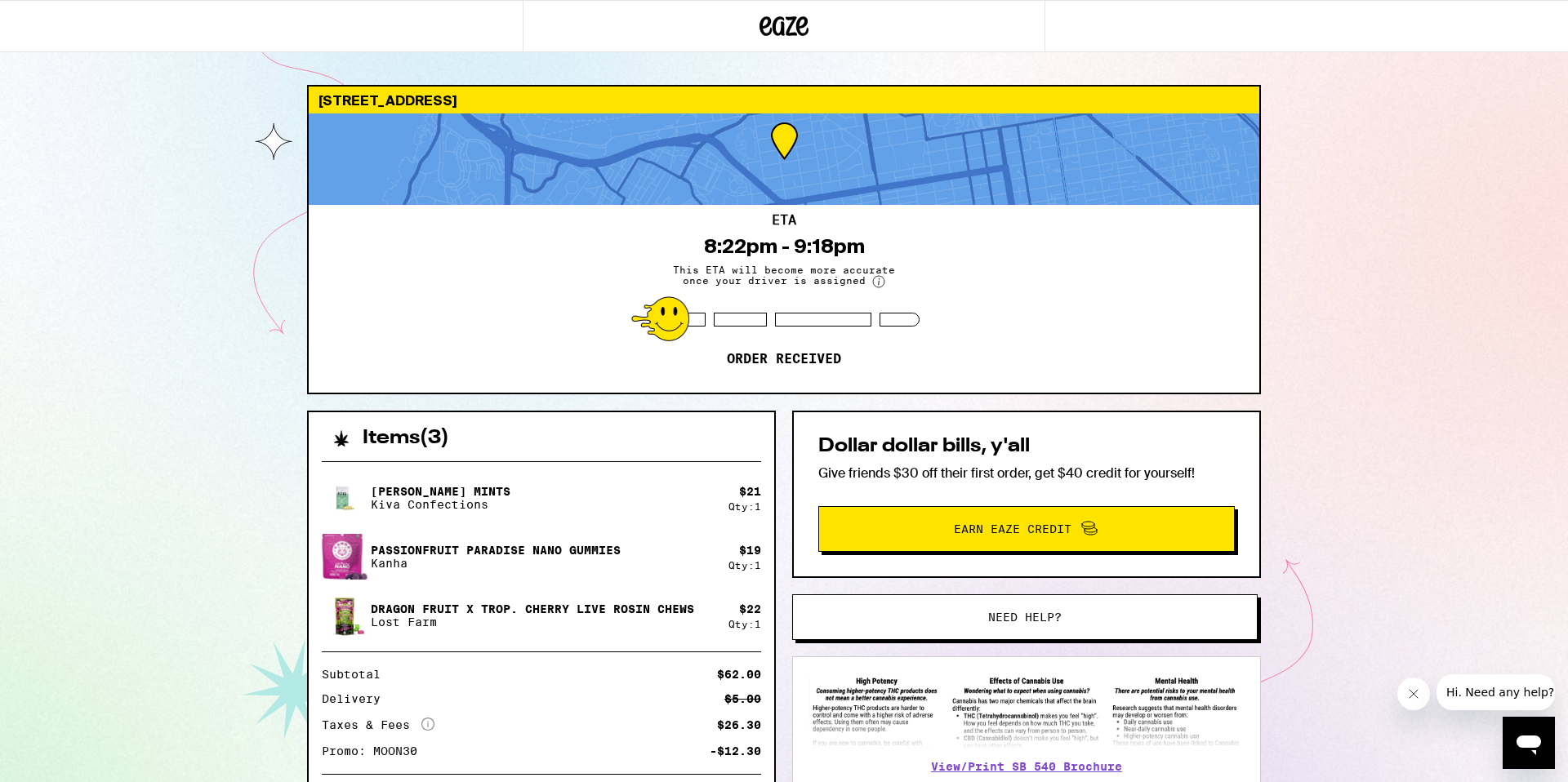
scroll to position [7, 0]
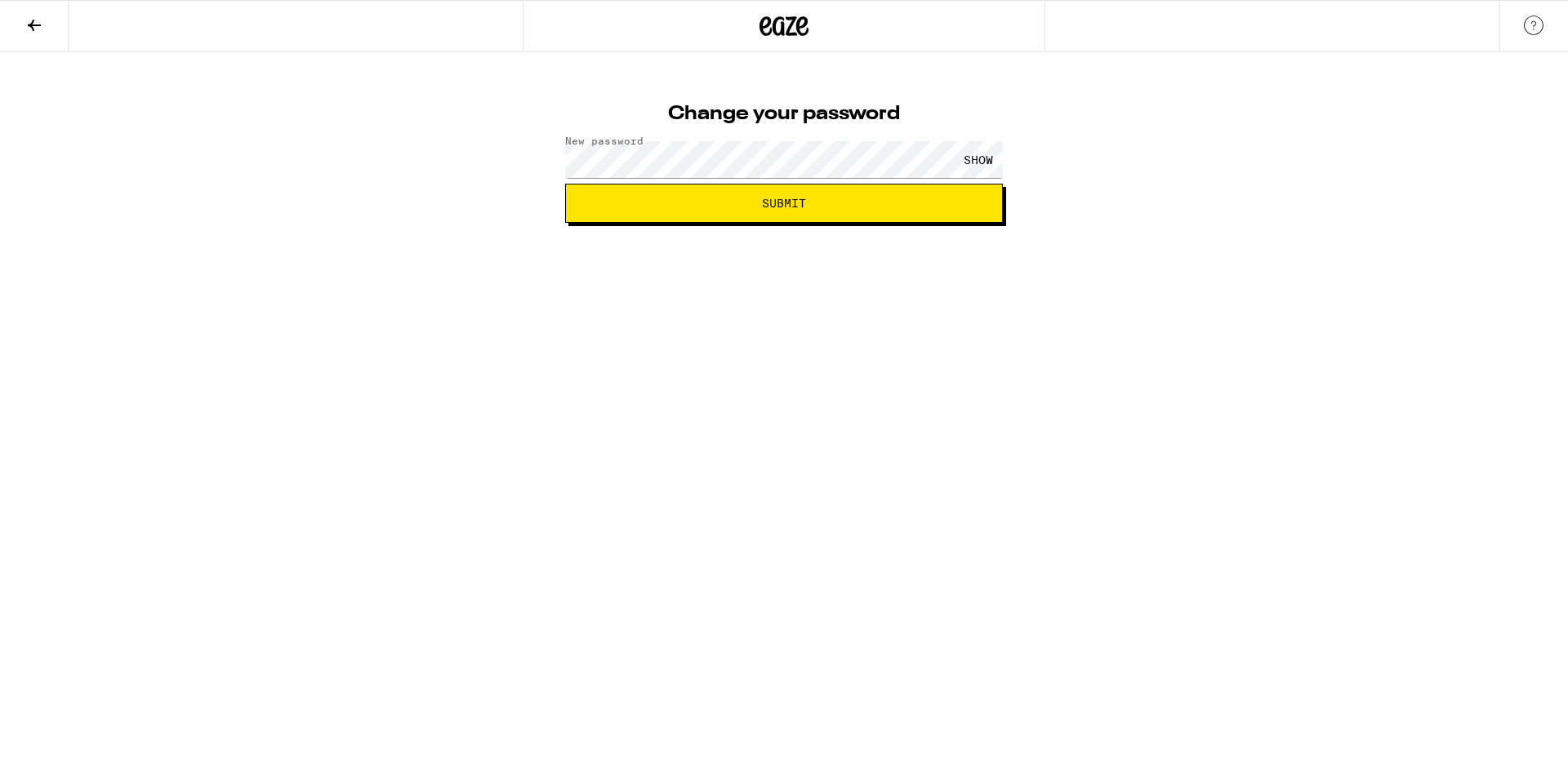
click at [753, 207] on span "Submit" at bounding box center [784, 204] width 410 height 12
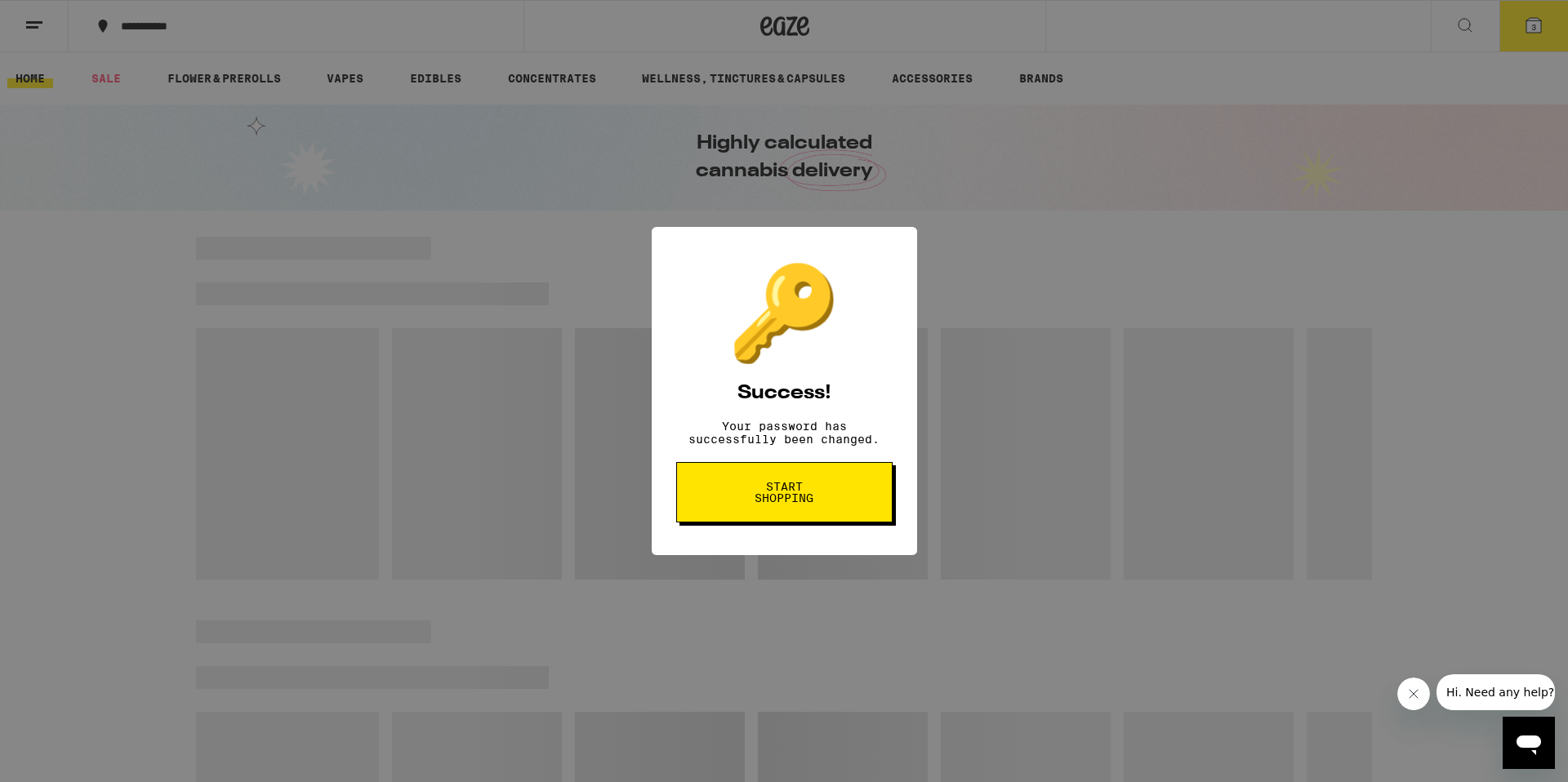
click at [781, 502] on span "Start shopping" at bounding box center [784, 492] width 84 height 23
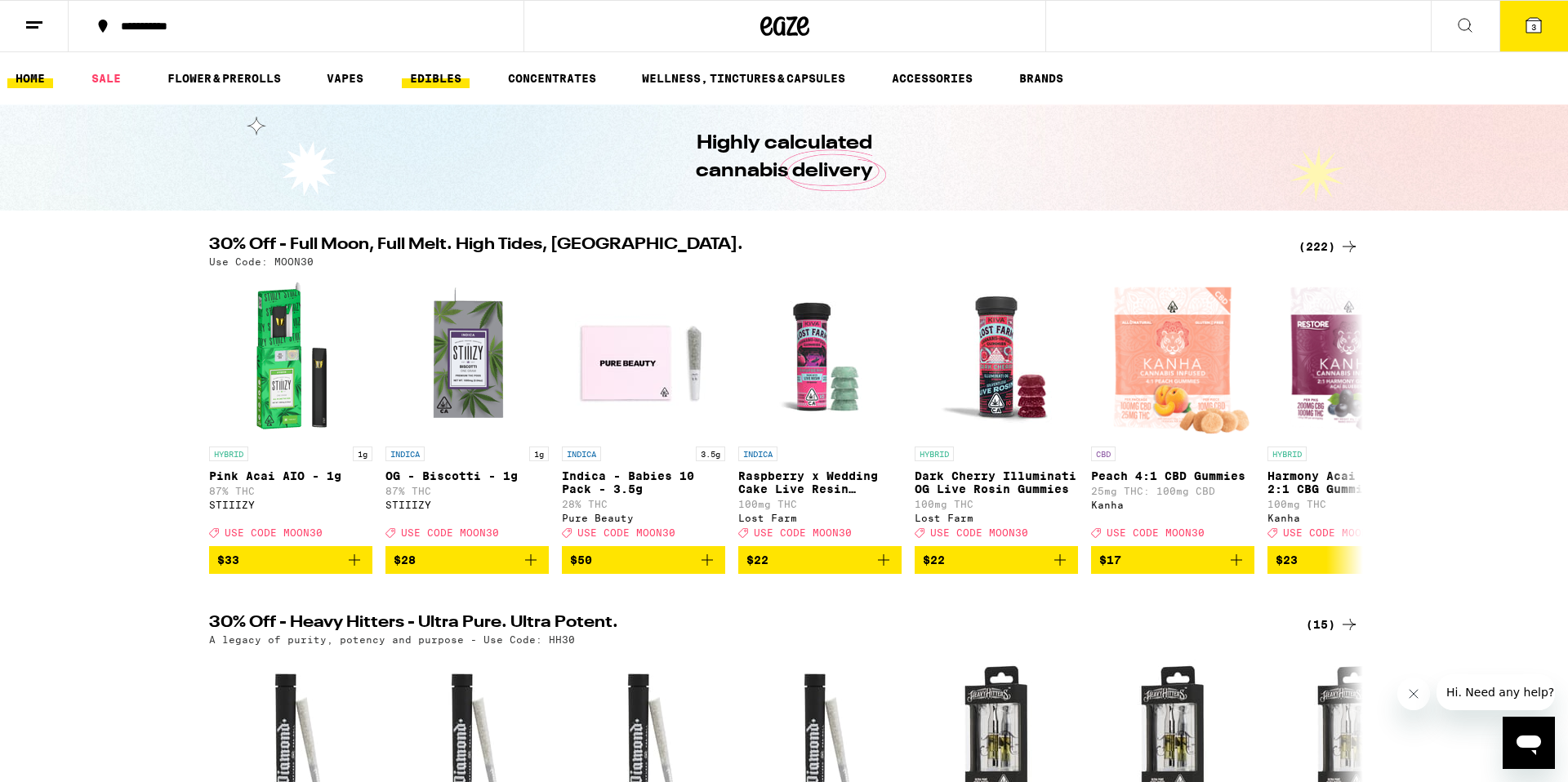
click at [414, 75] on link "EDIBLES" at bounding box center [435, 78] width 68 height 19
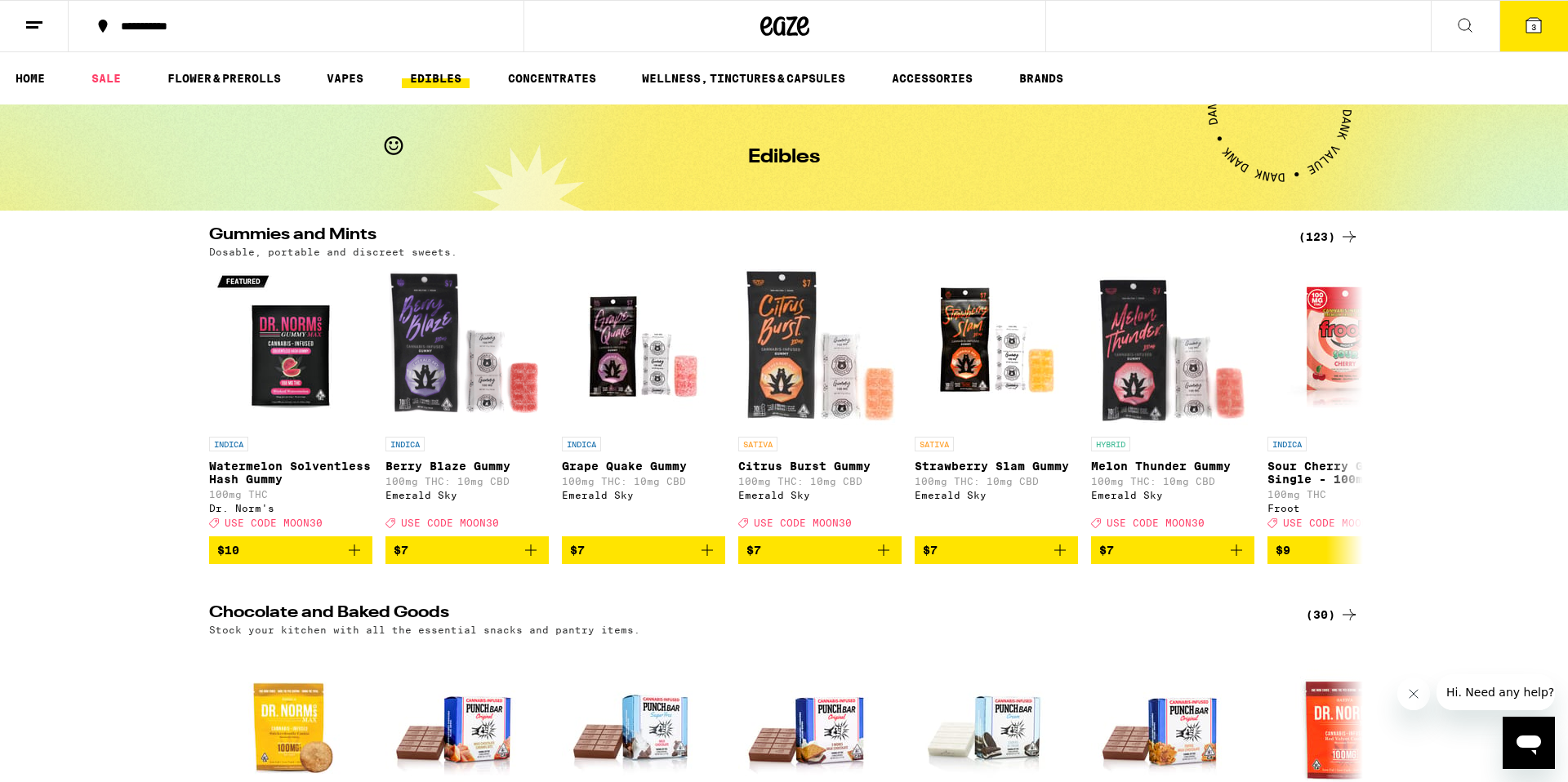
click at [1541, 37] on button "3" at bounding box center [1534, 26] width 69 height 50
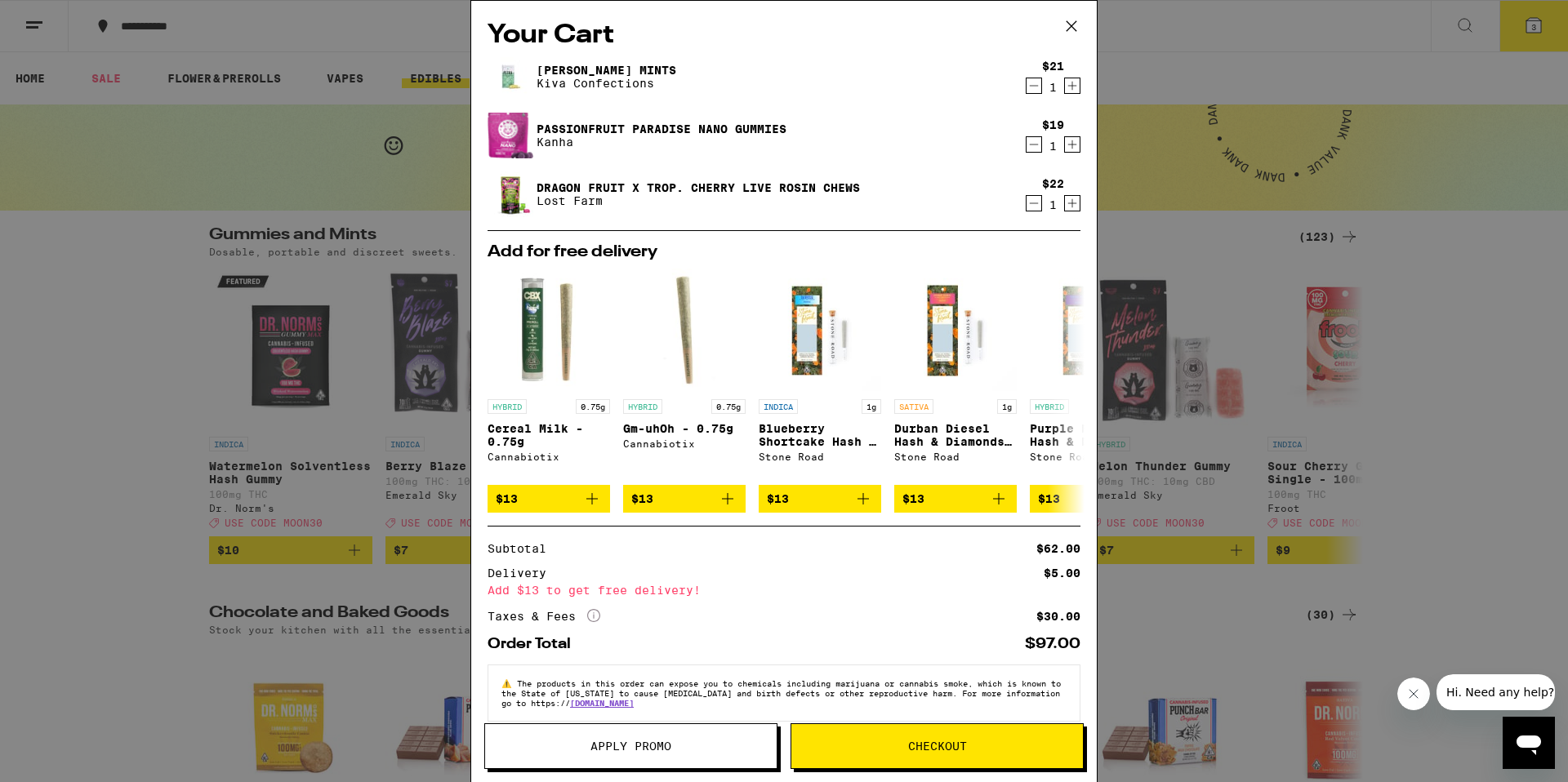
click at [950, 756] on button "Checkout" at bounding box center [936, 746] width 293 height 46
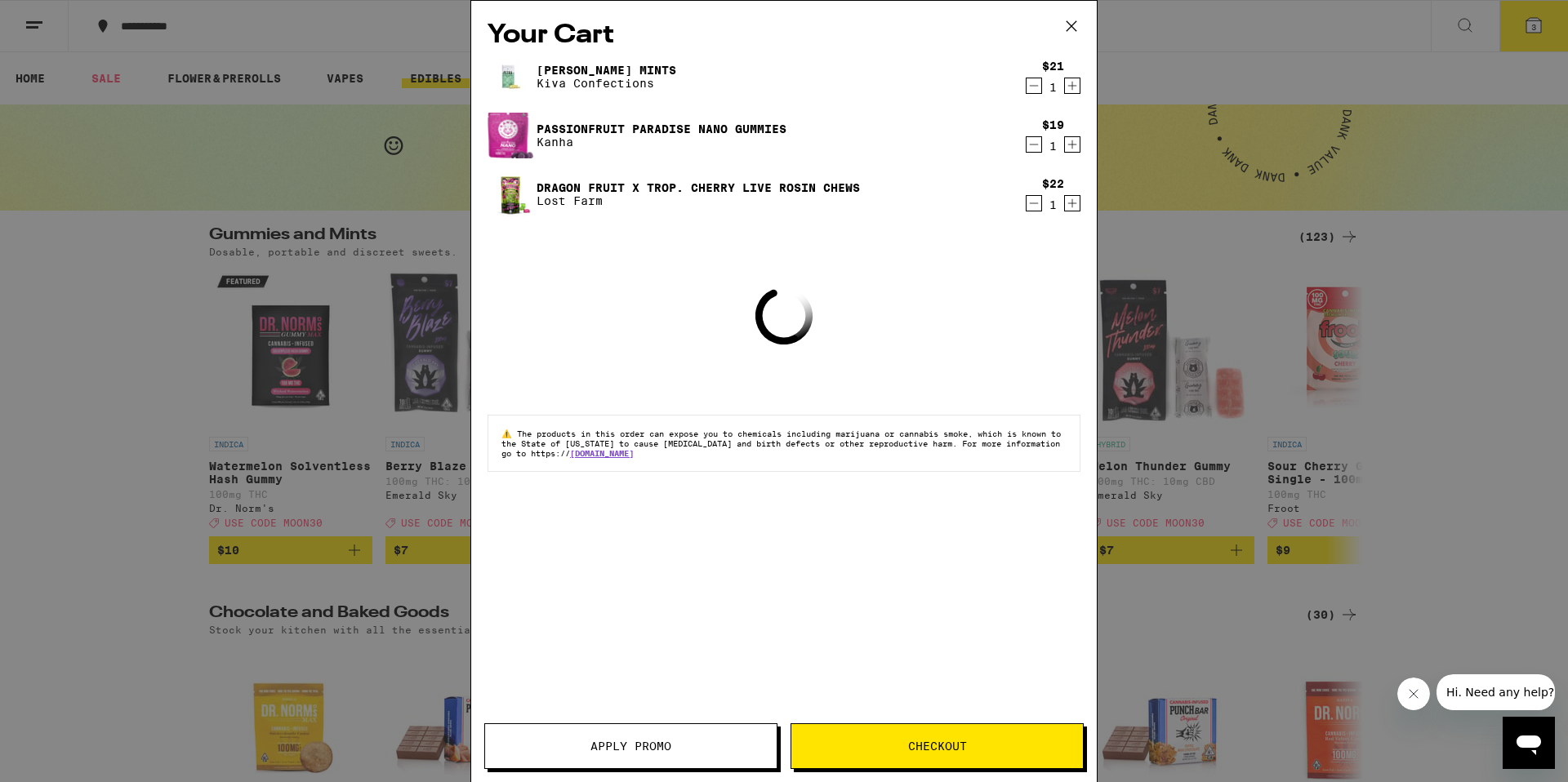
click at [612, 748] on span "Apply Promo" at bounding box center [631, 747] width 81 height 12
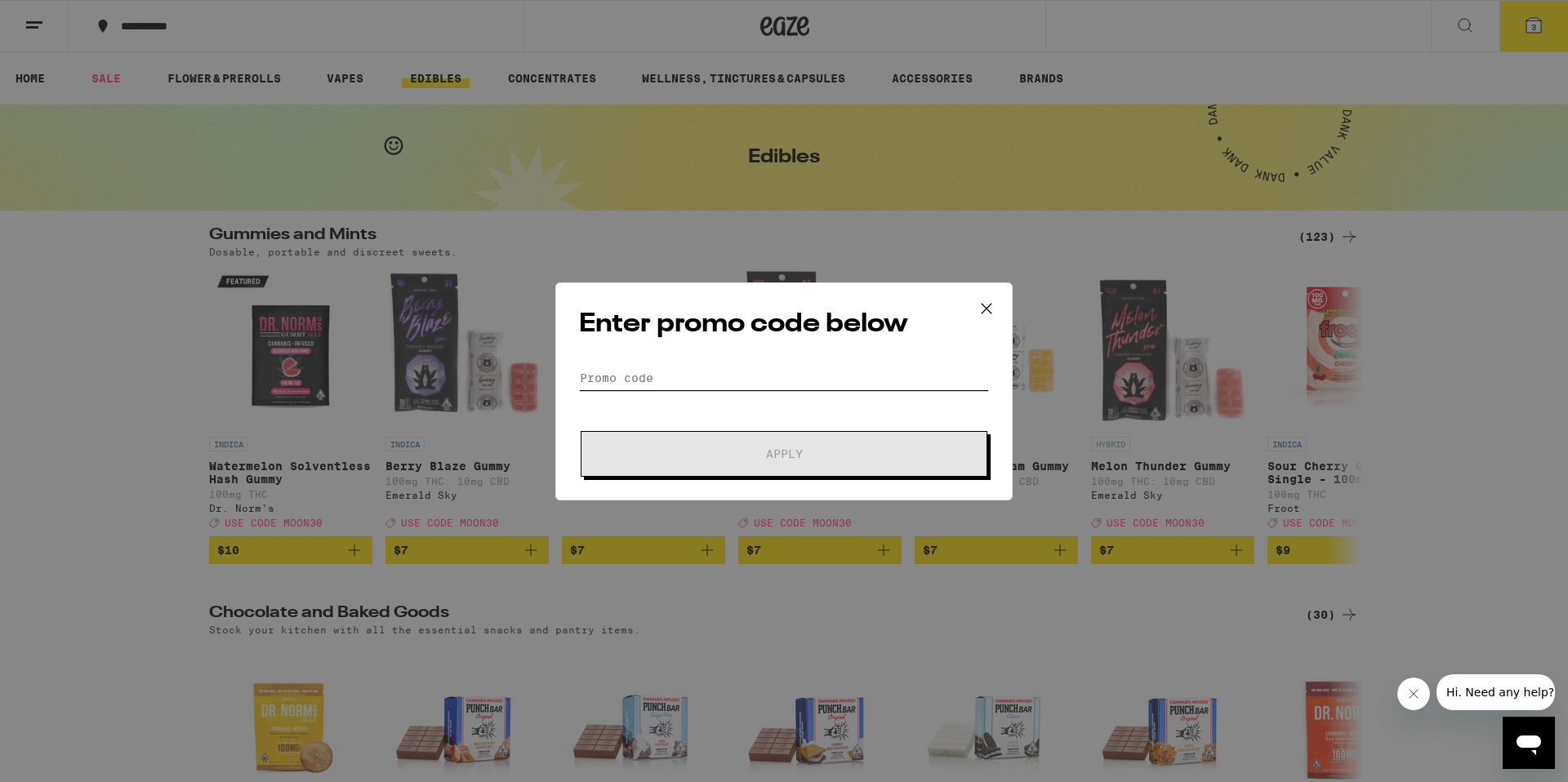
click at [680, 383] on input "Promo Code" at bounding box center [784, 378] width 410 height 24
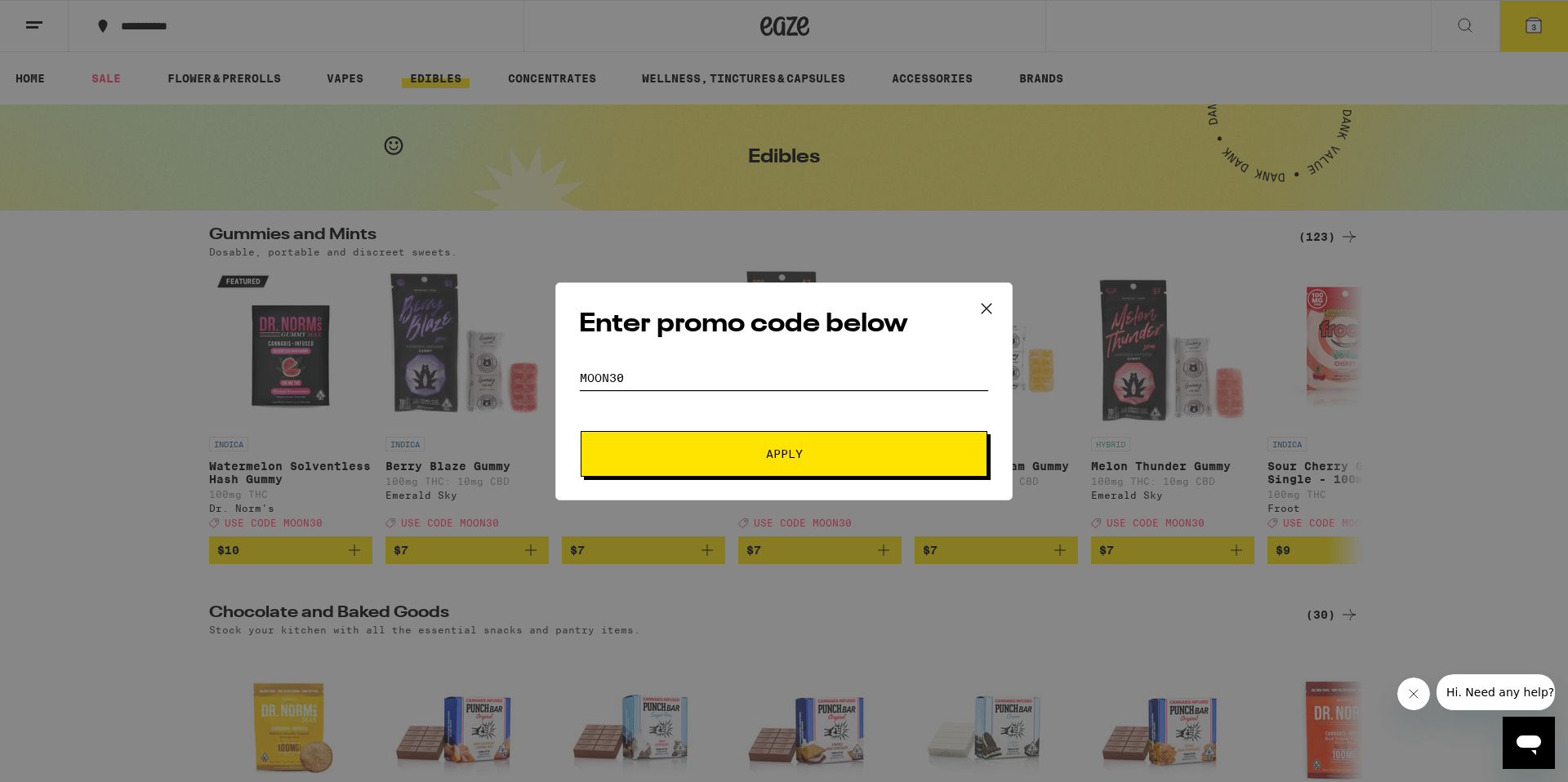
type input "Moon30"
click at [735, 451] on span "Apply" at bounding box center [784, 454] width 294 height 12
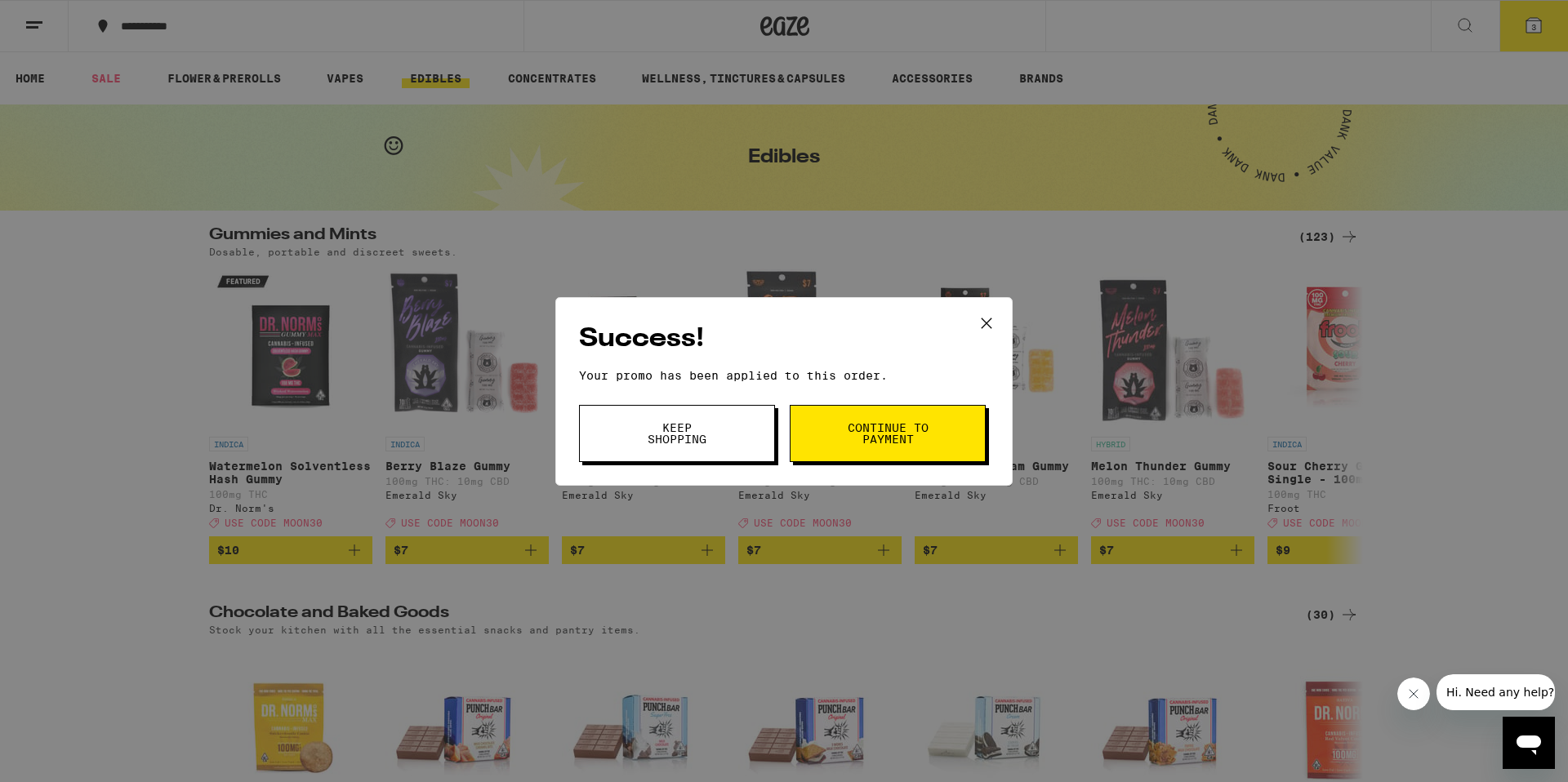
click at [856, 439] on span "Continue to payment" at bounding box center [887, 433] width 83 height 23
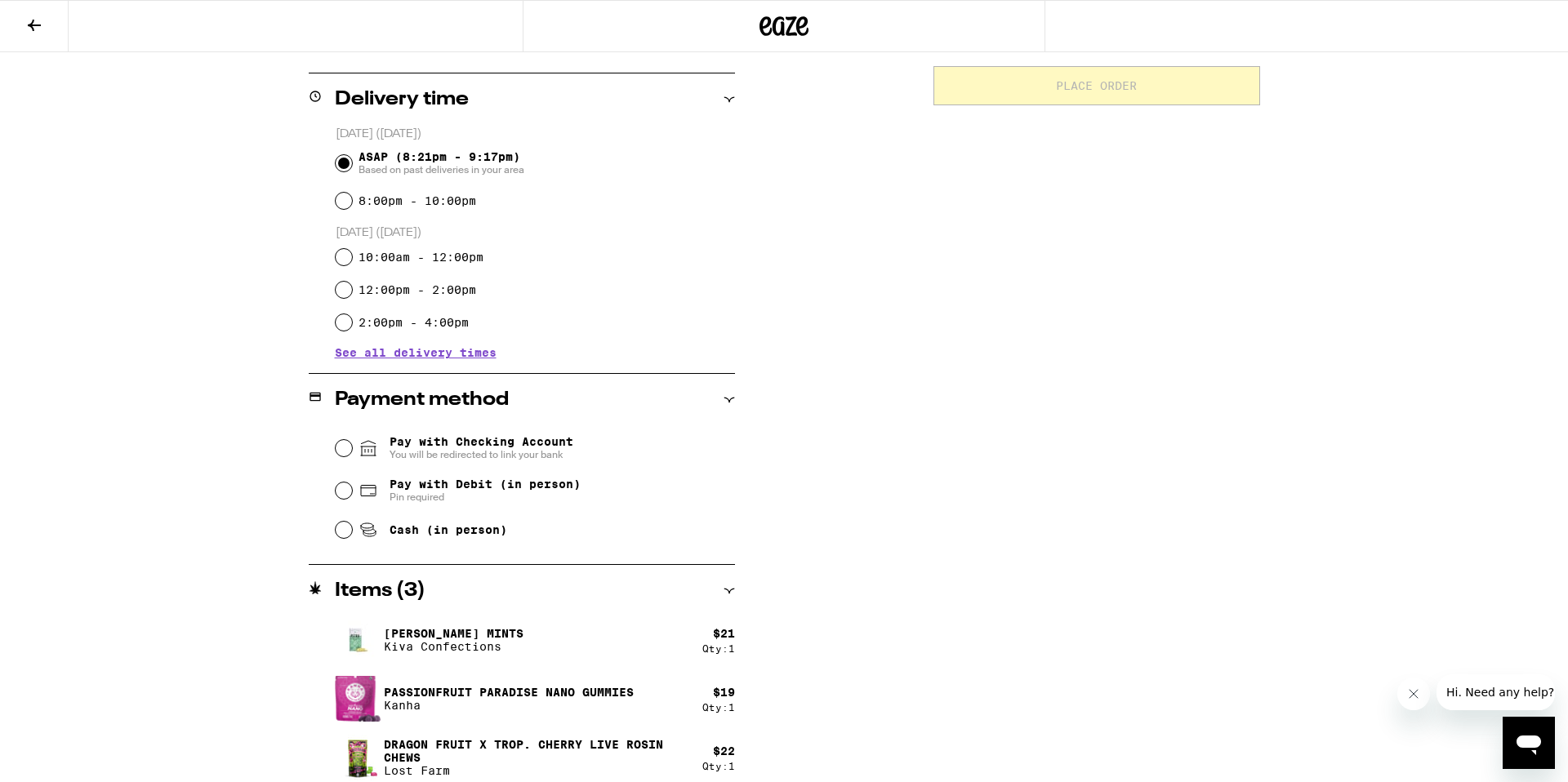
scroll to position [395, 0]
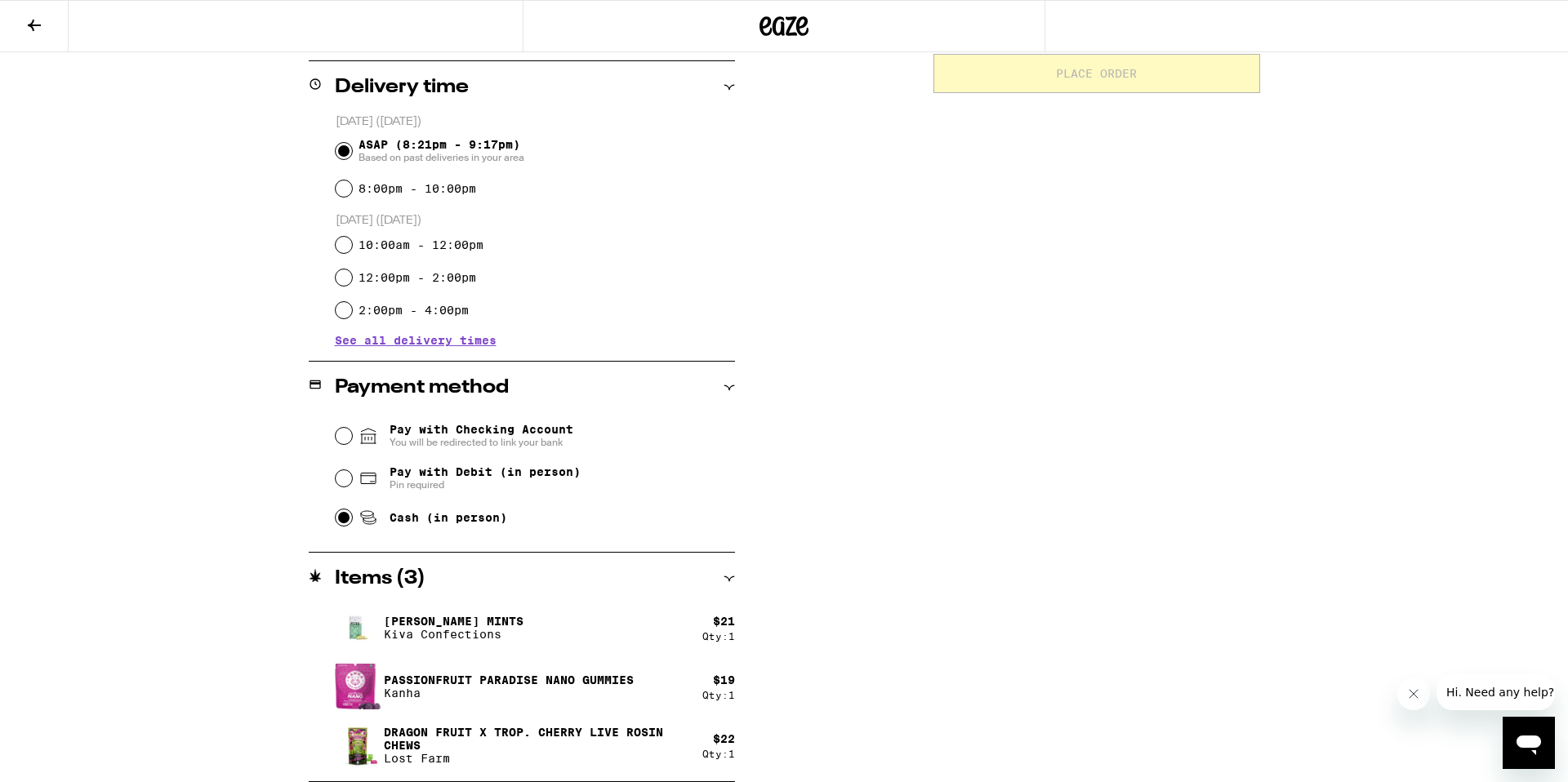
drag, startPoint x: 340, startPoint y: 519, endPoint x: 258, endPoint y: 518, distance: 82.0
click at [258, 518] on div "**********" at bounding box center [784, 292] width 1175 height 980
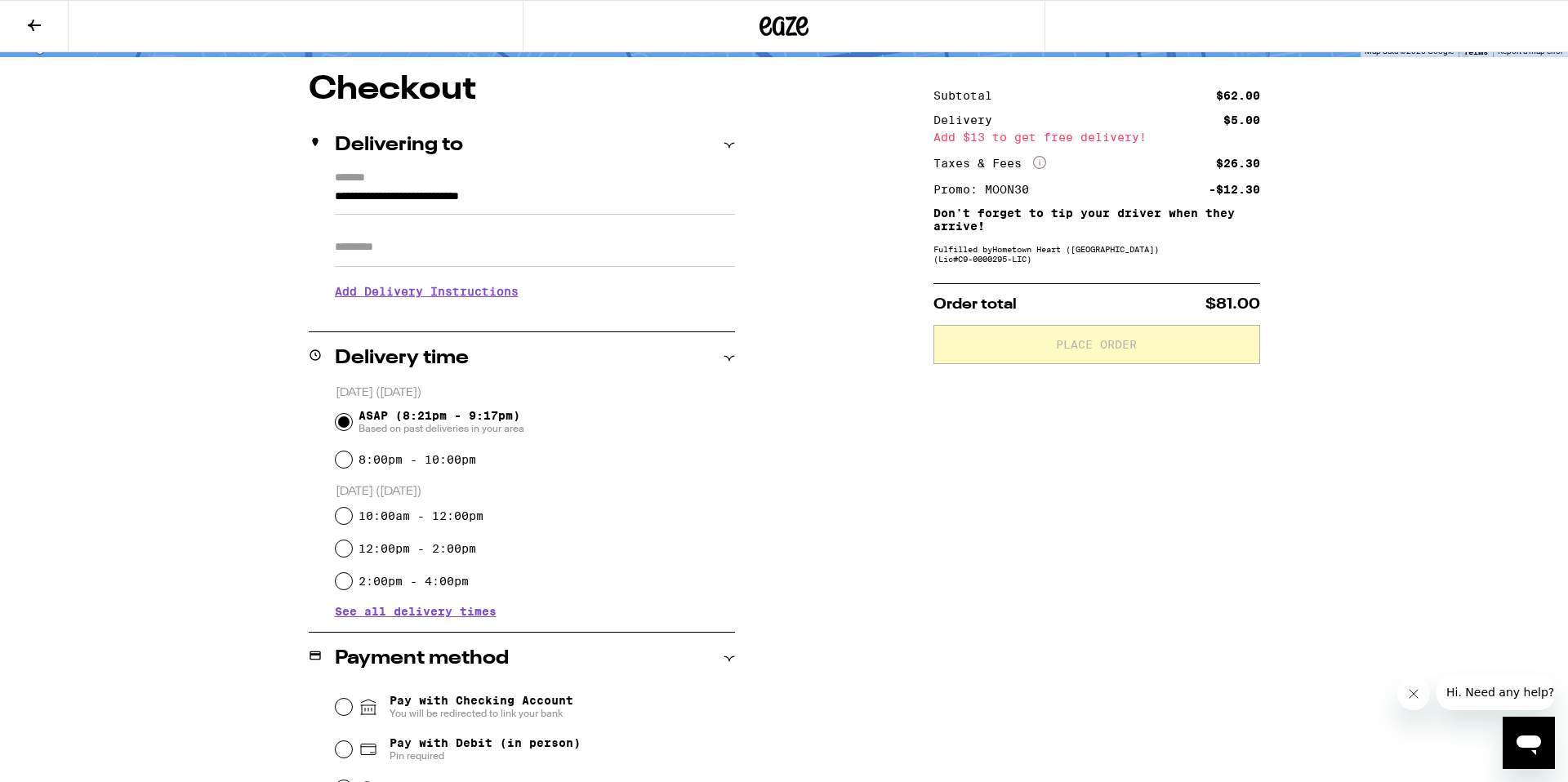
scroll to position [0, 0]
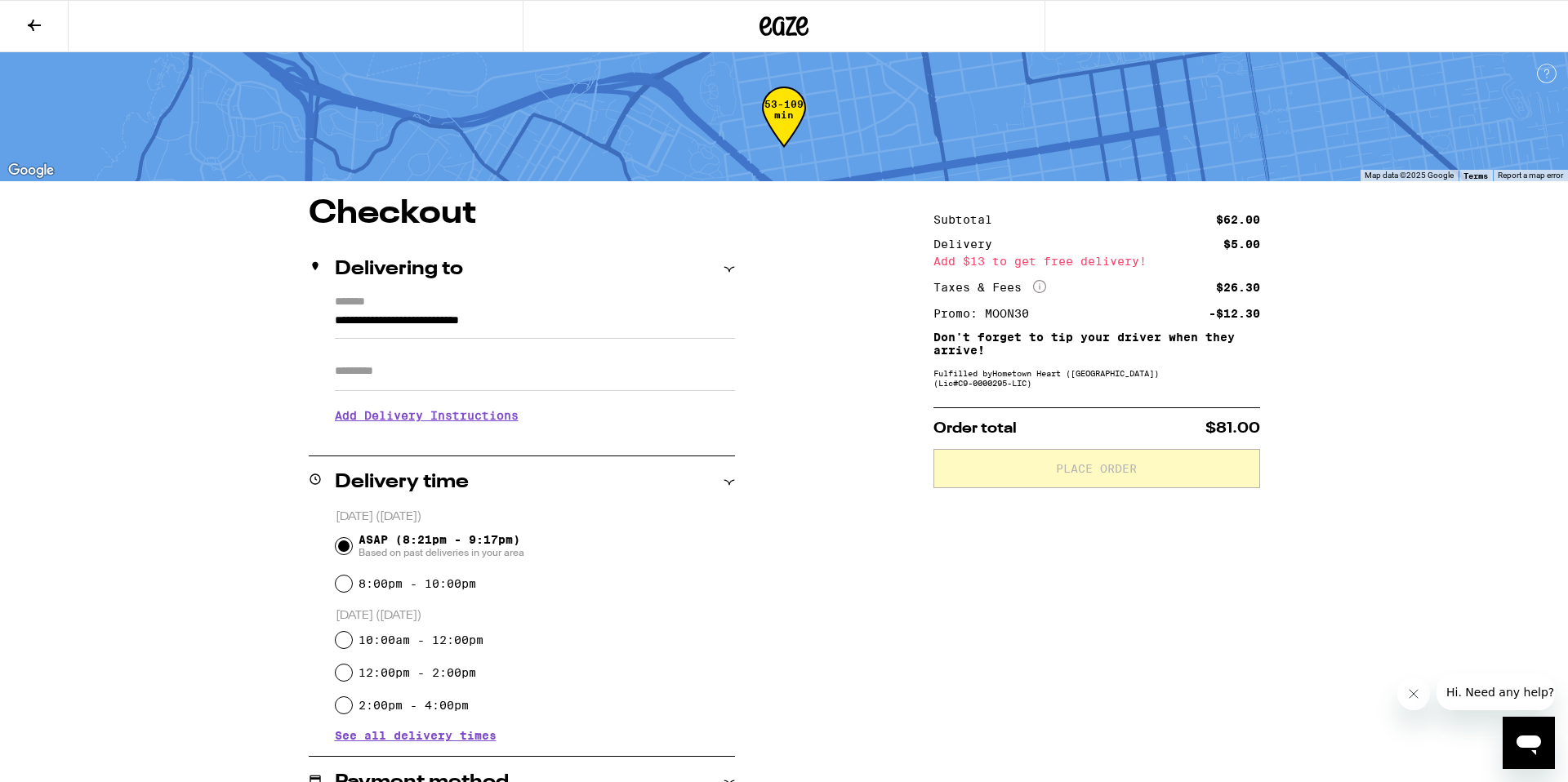
click at [820, 576] on div "**********" at bounding box center [784, 688] width 1175 height 980
click at [877, 579] on div "**********" at bounding box center [784, 688] width 1175 height 980
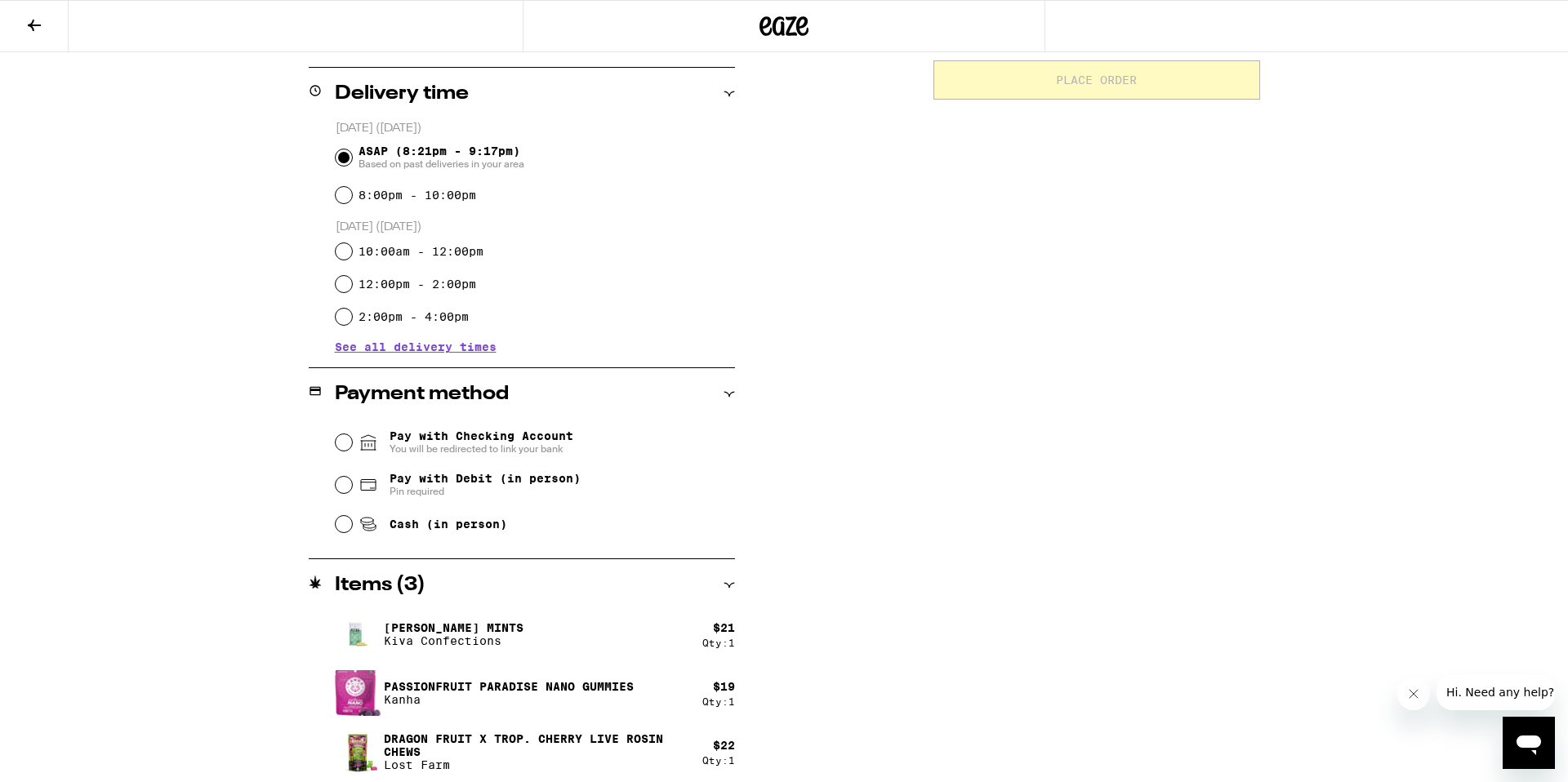
scroll to position [395, 0]
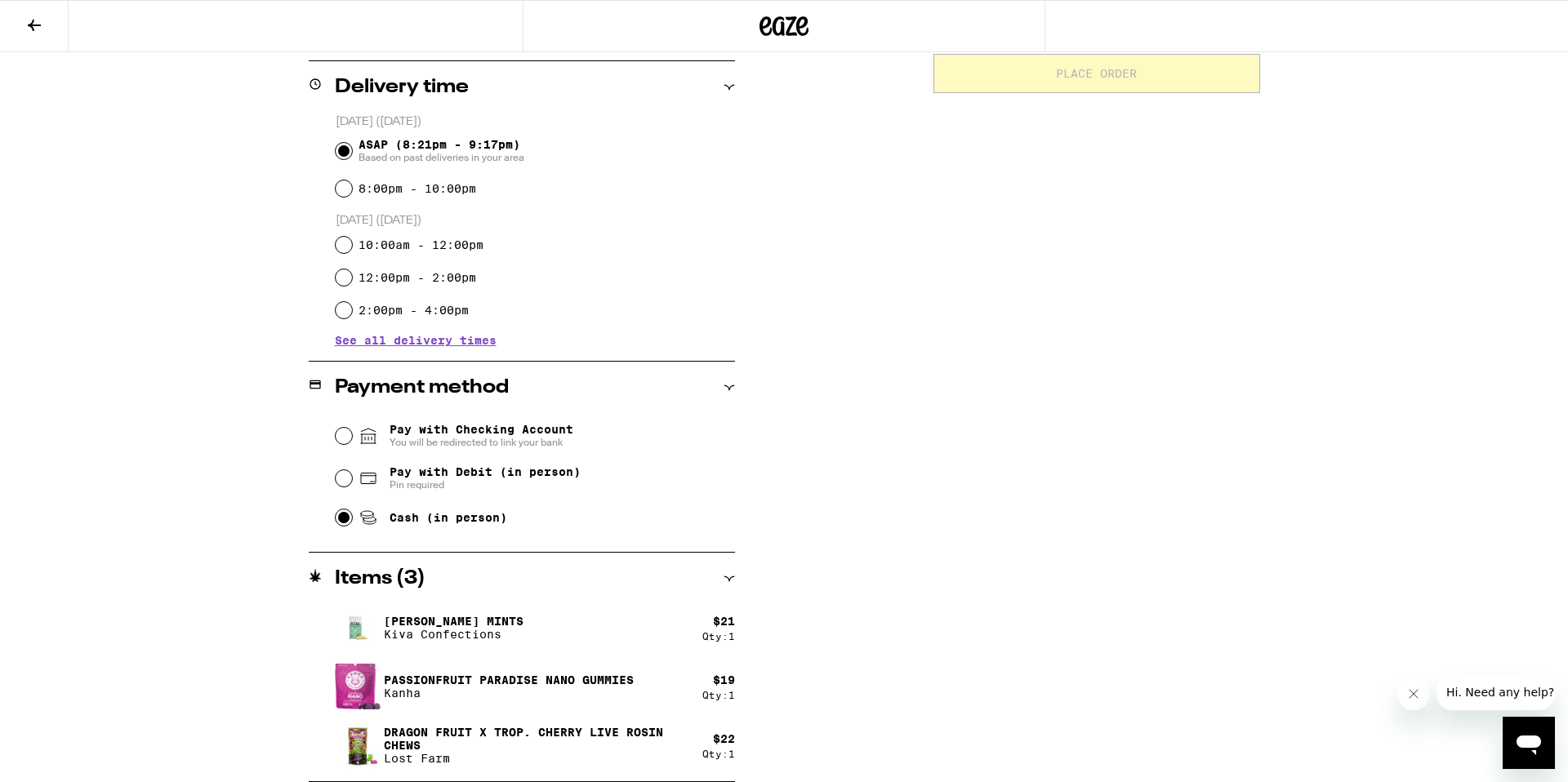
click at [346, 519] on input "Cash (in person)" at bounding box center [343, 517] width 16 height 16
radio input "true"
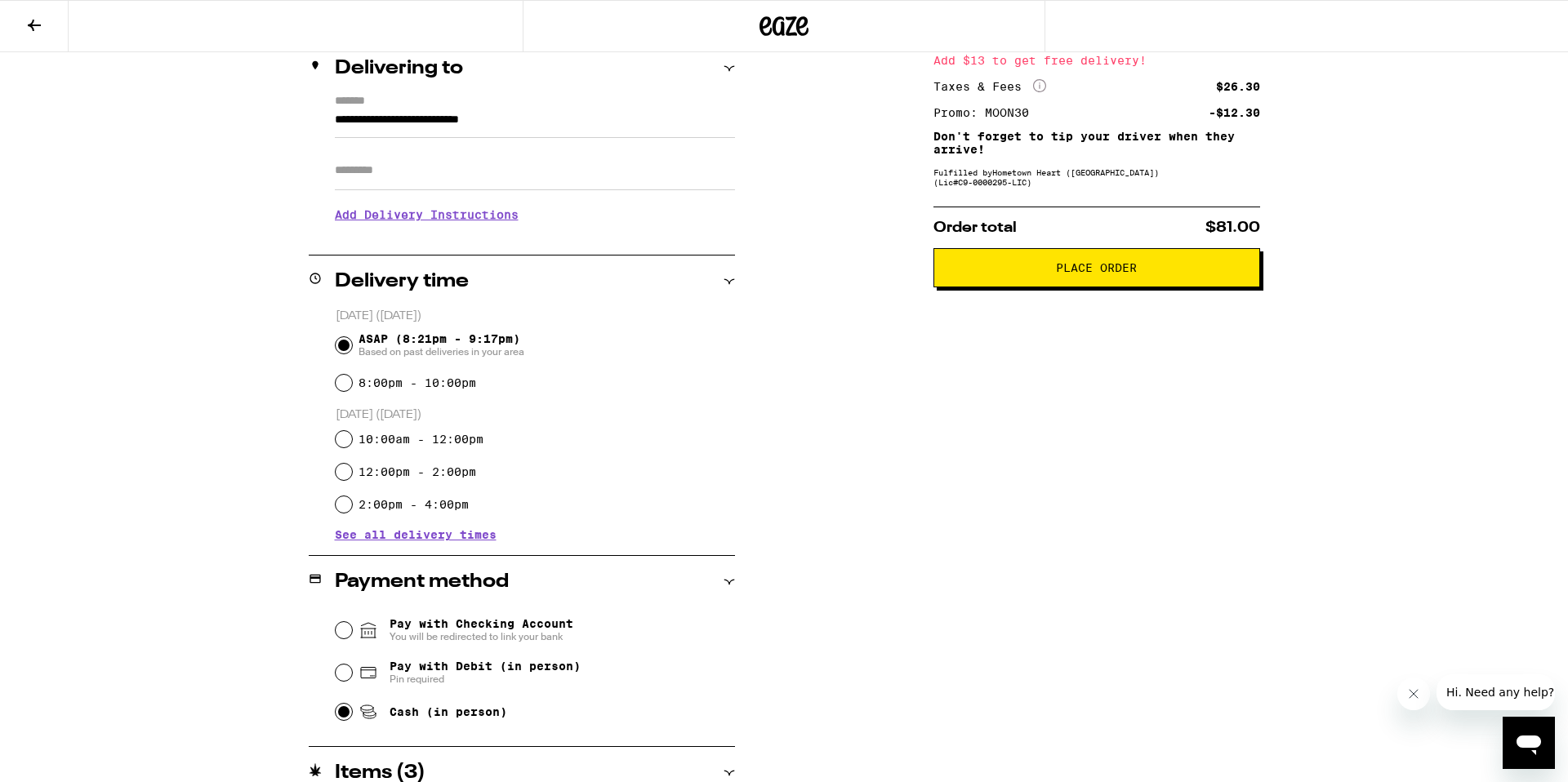
scroll to position [0, 0]
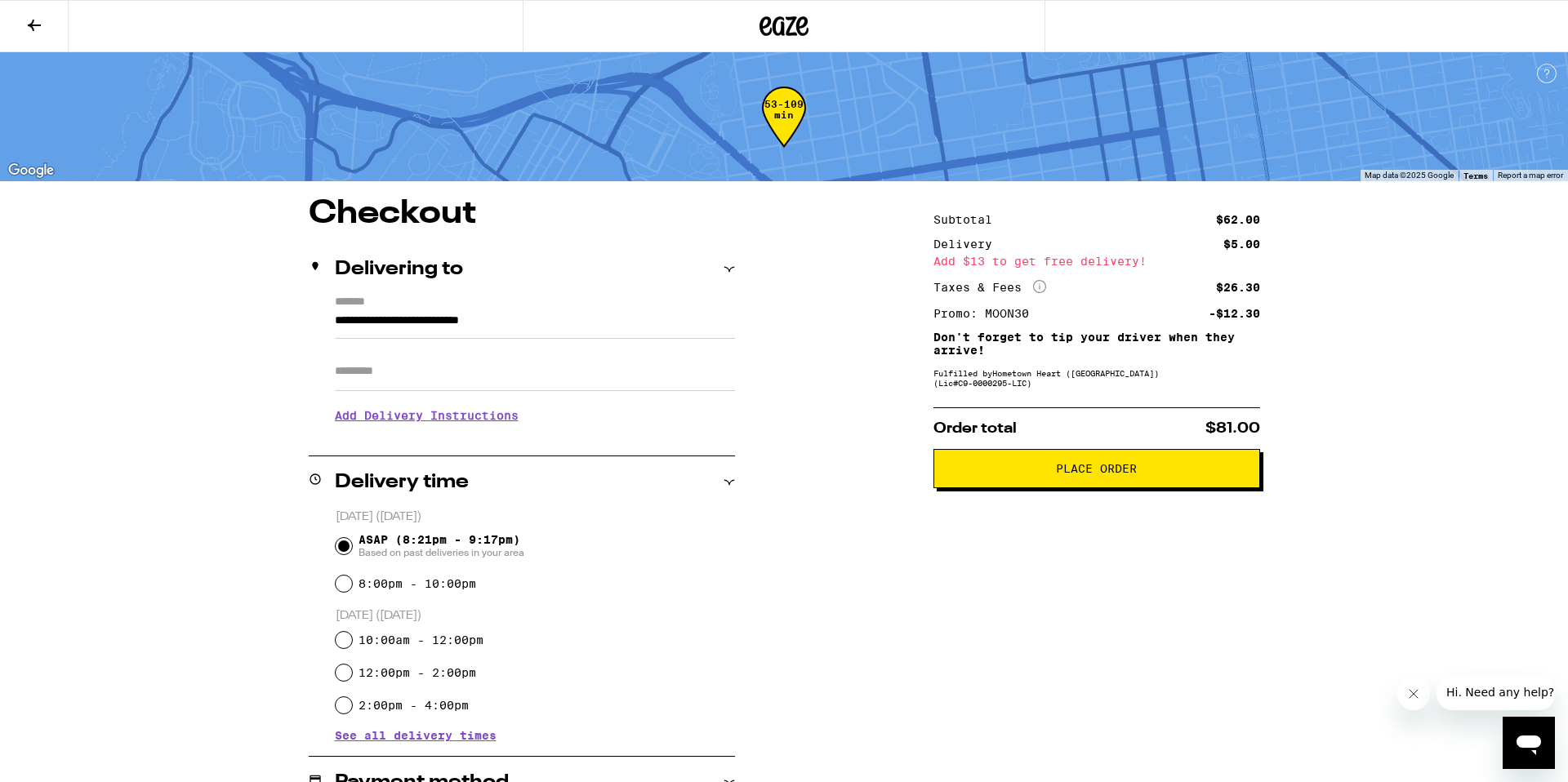
click at [1092, 488] on button "Place Order" at bounding box center [1096, 468] width 326 height 39
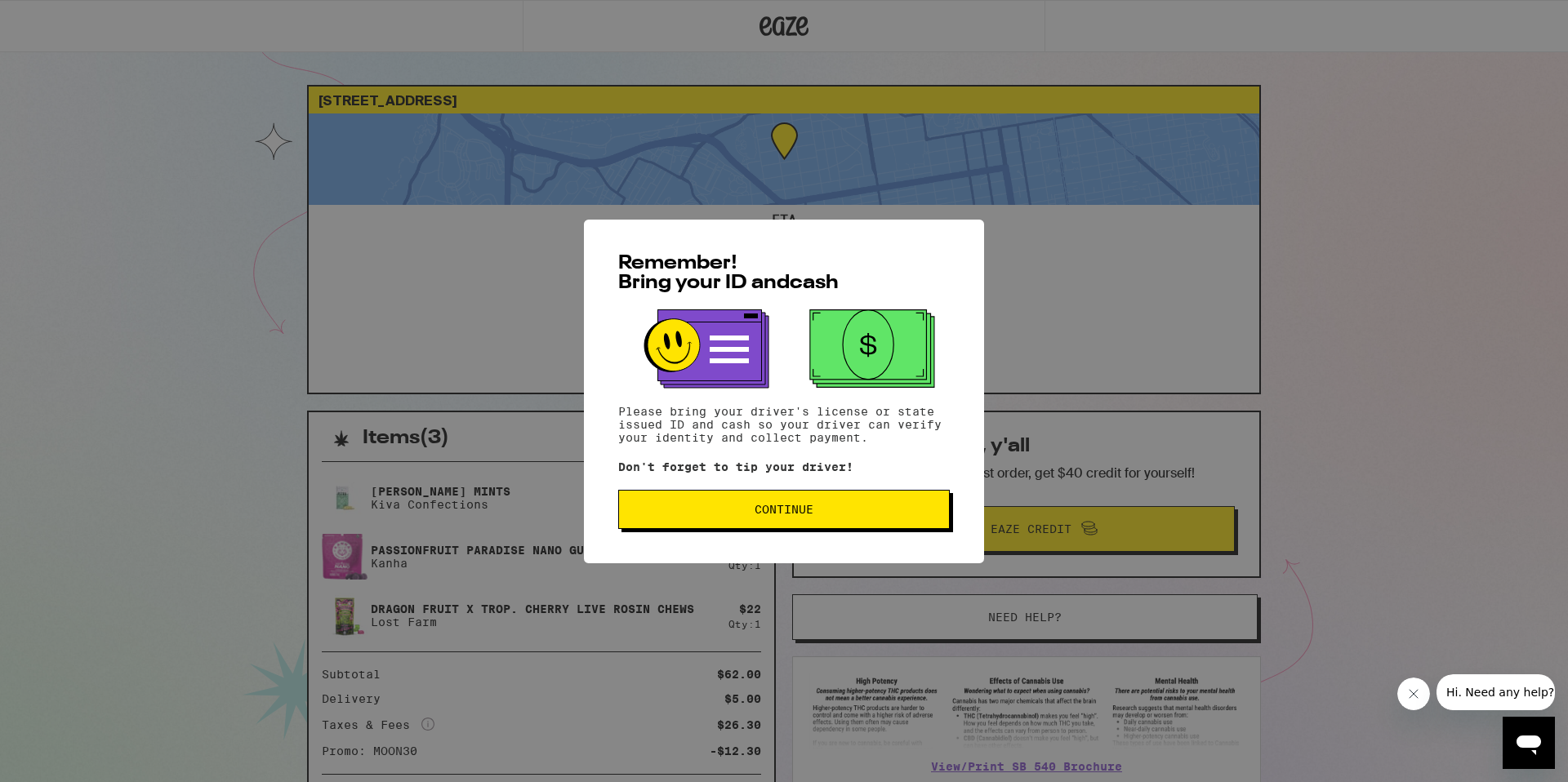
click at [798, 522] on button "Continue" at bounding box center [784, 509] width 331 height 39
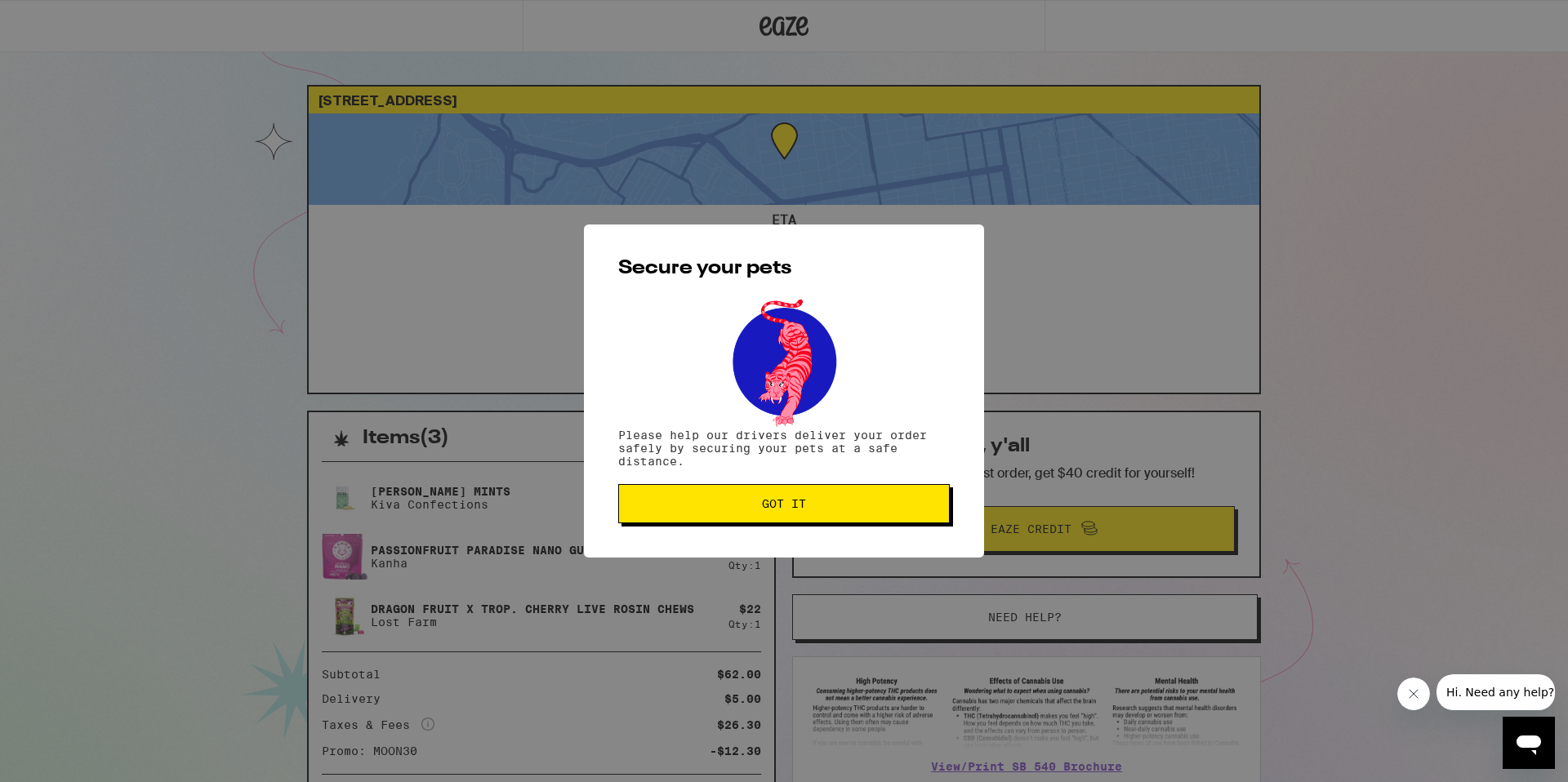
click at [798, 522] on button "Got it" at bounding box center [784, 503] width 331 height 39
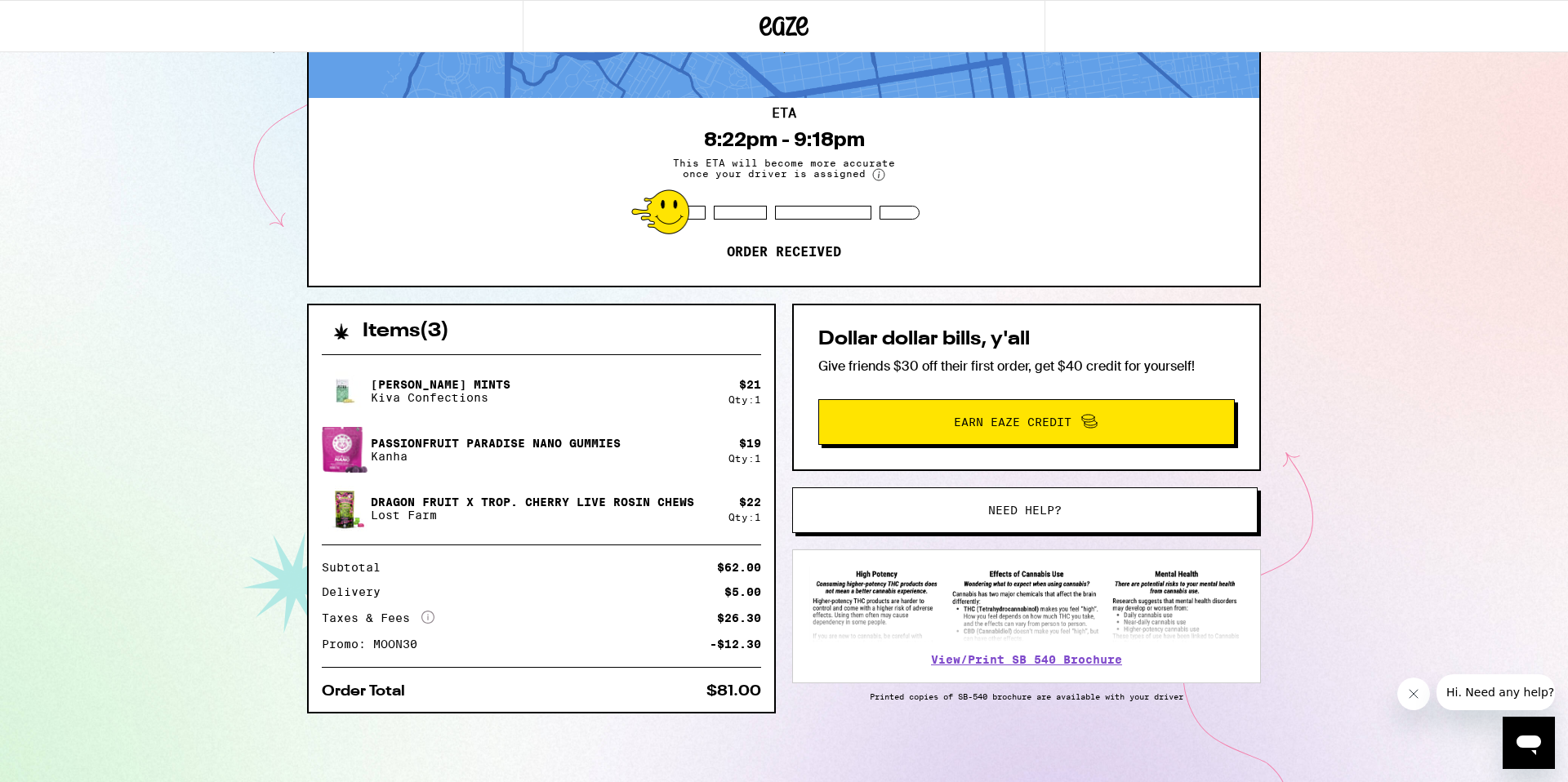
scroll to position [112, 0]
